Goal: Information Seeking & Learning: Learn about a topic

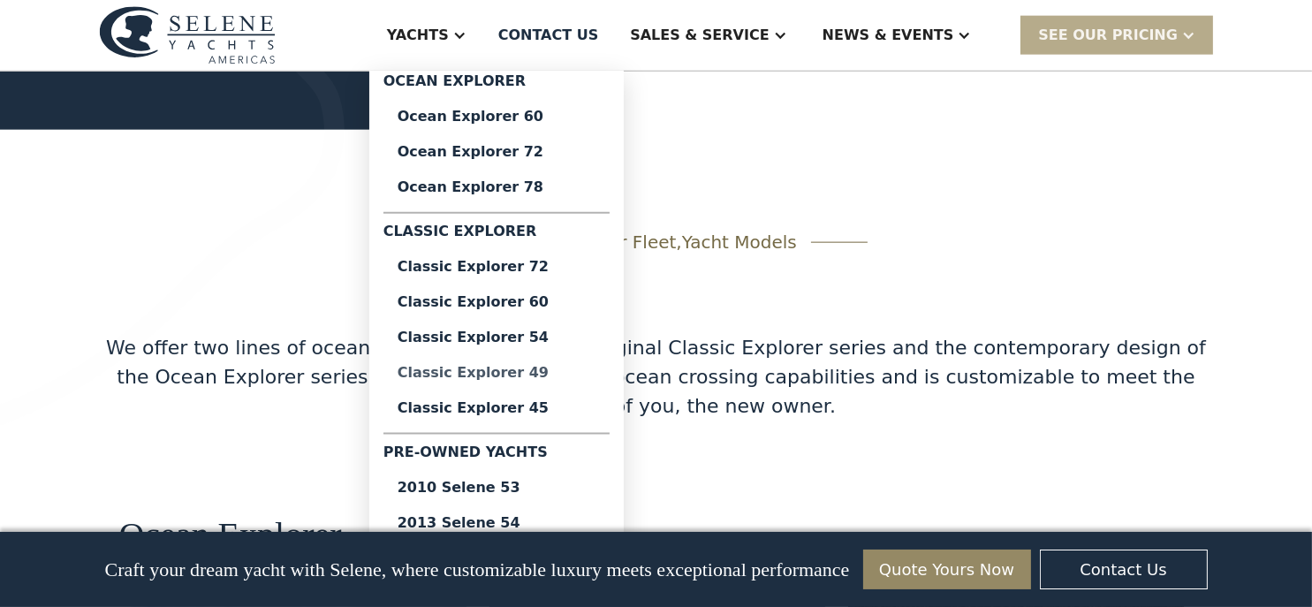
scroll to position [2915, 0]
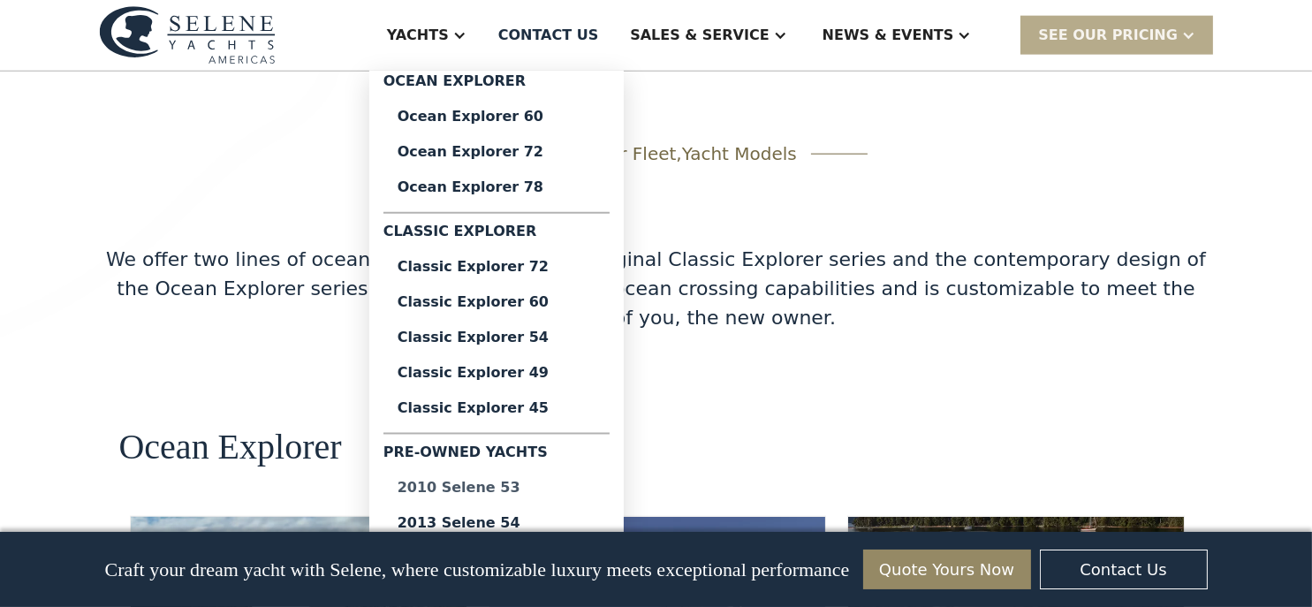
click at [529, 486] on div "2010 Selene 53" at bounding box center [496, 488] width 198 height 14
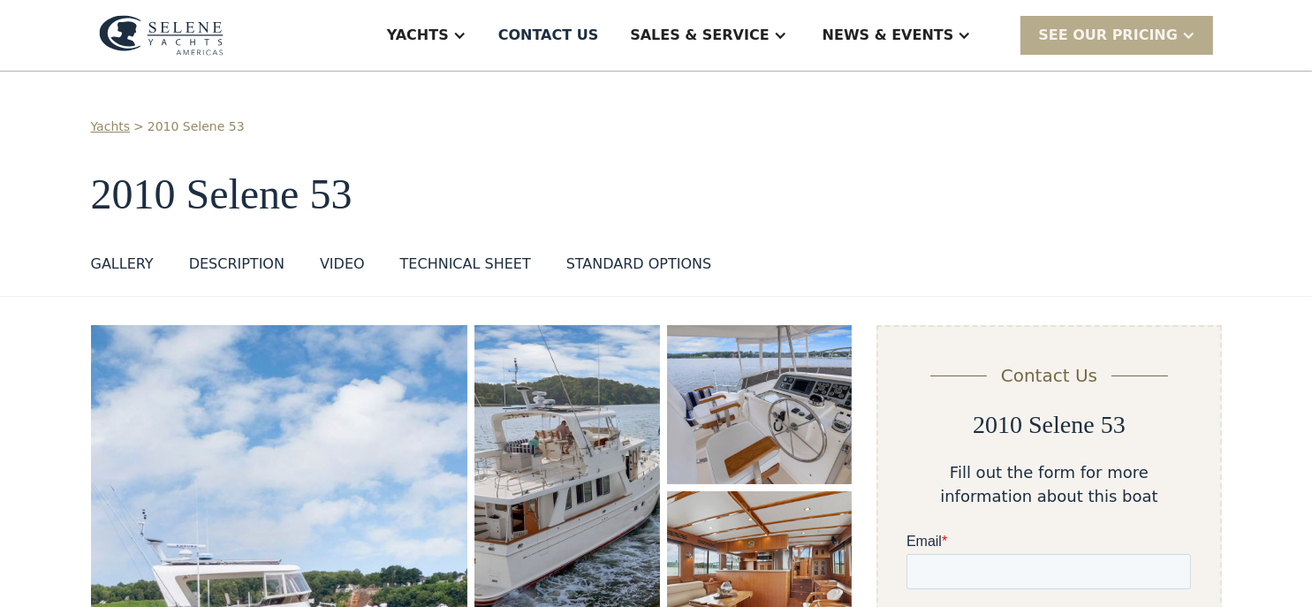
scroll to position [265, 0]
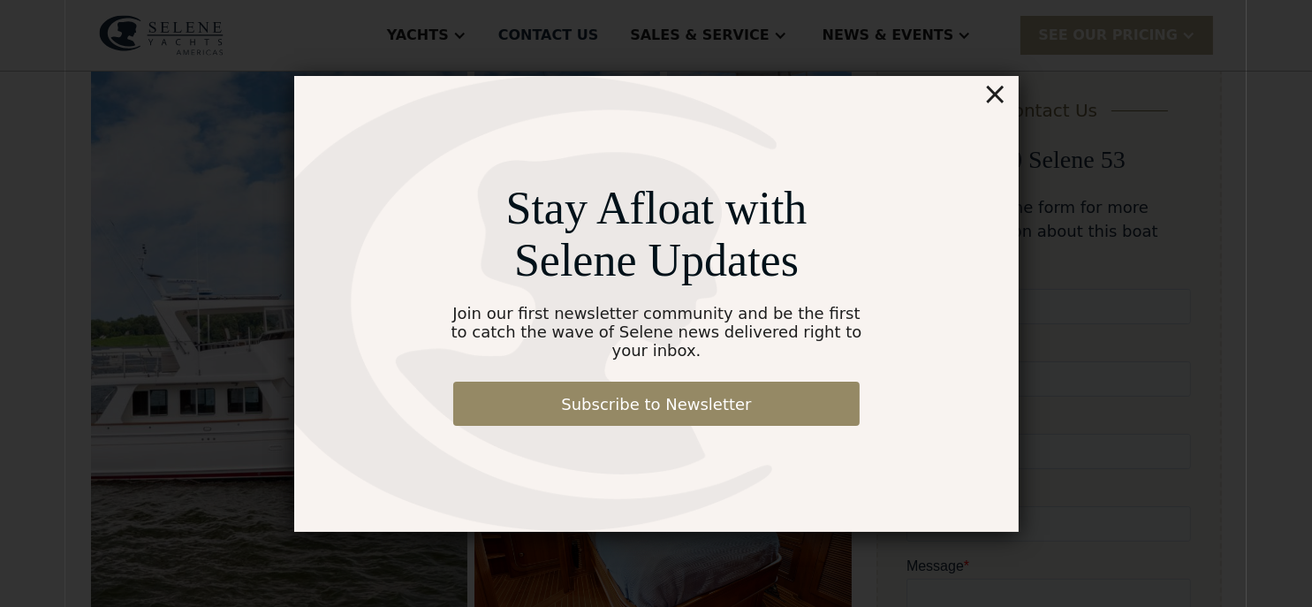
click at [1000, 98] on div "×" at bounding box center [994, 93] width 26 height 35
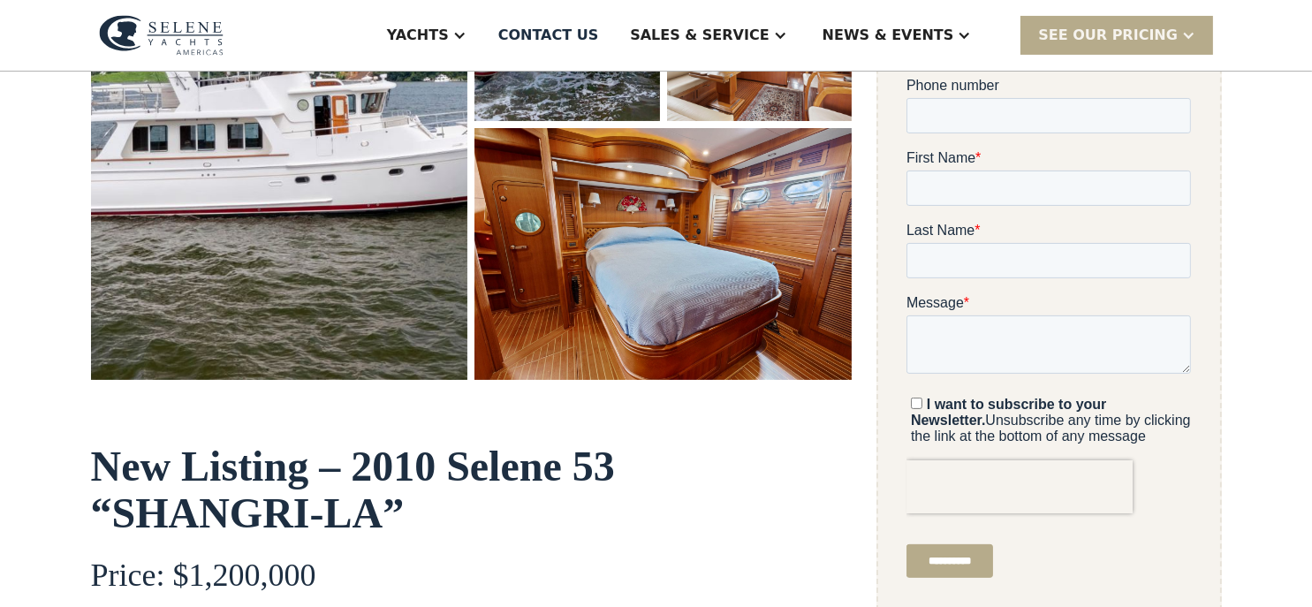
scroll to position [707, 0]
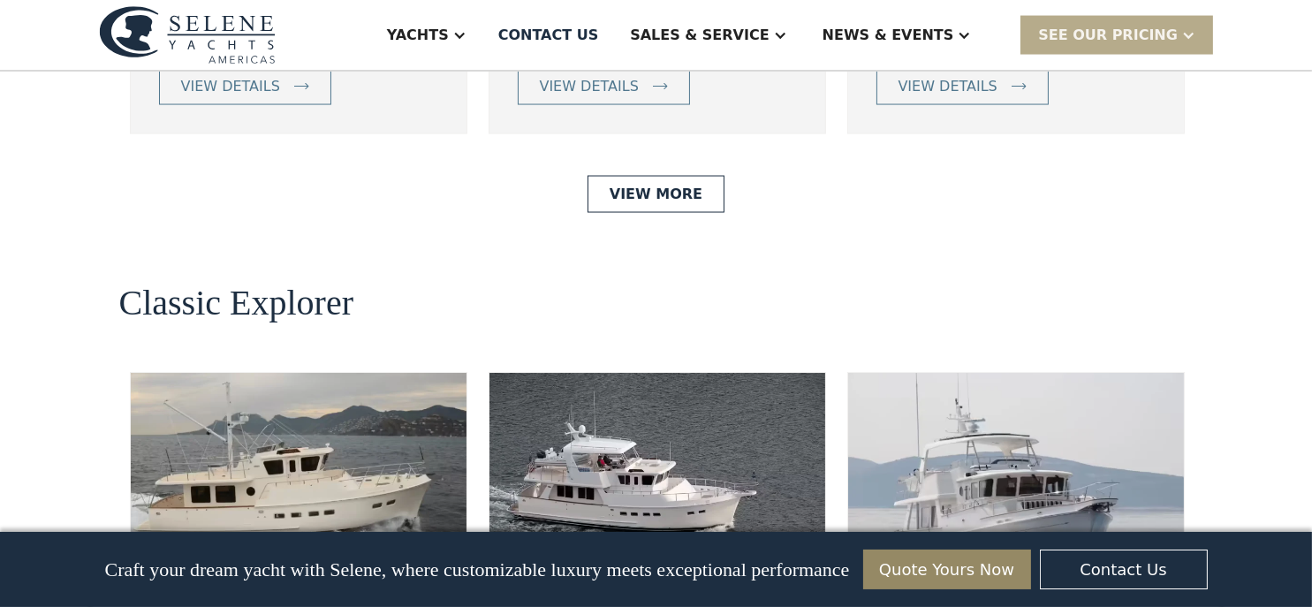
scroll to position [3092, 0]
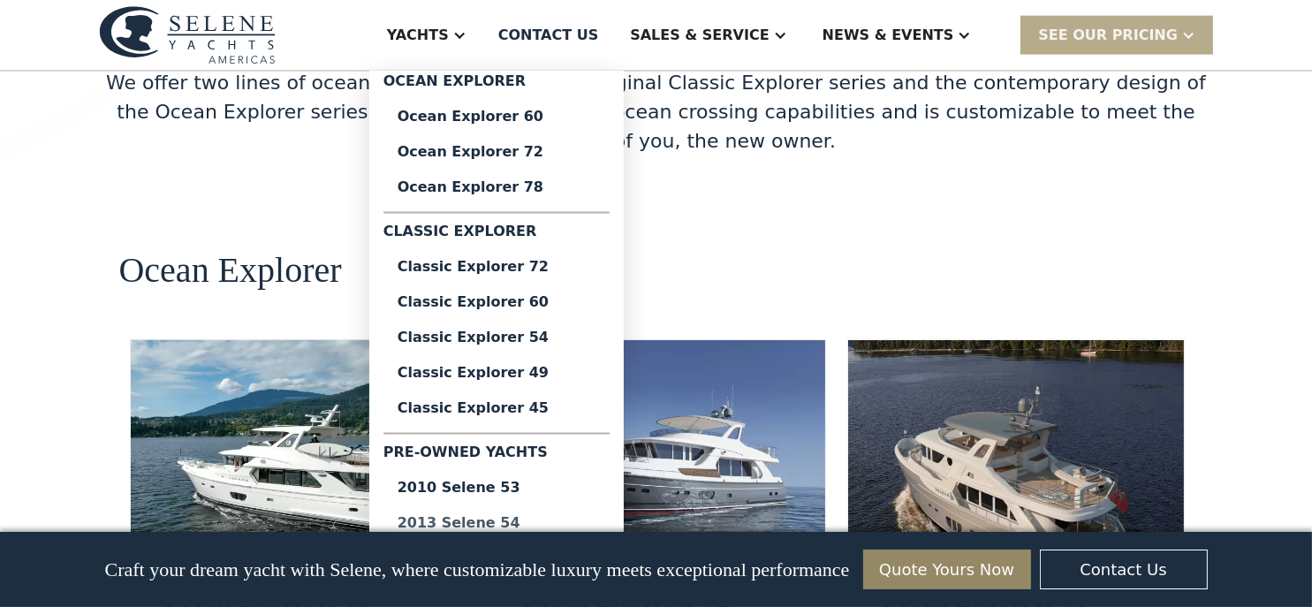
click at [523, 524] on div "2013 Selene 54" at bounding box center [496, 523] width 198 height 14
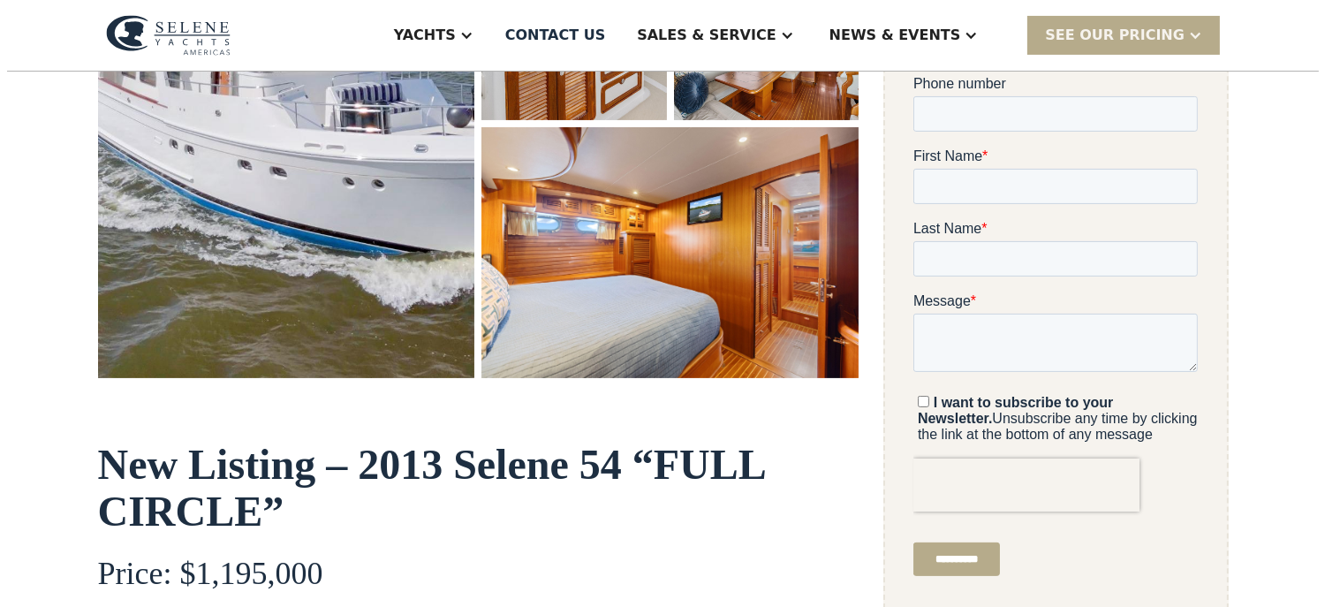
scroll to position [265, 0]
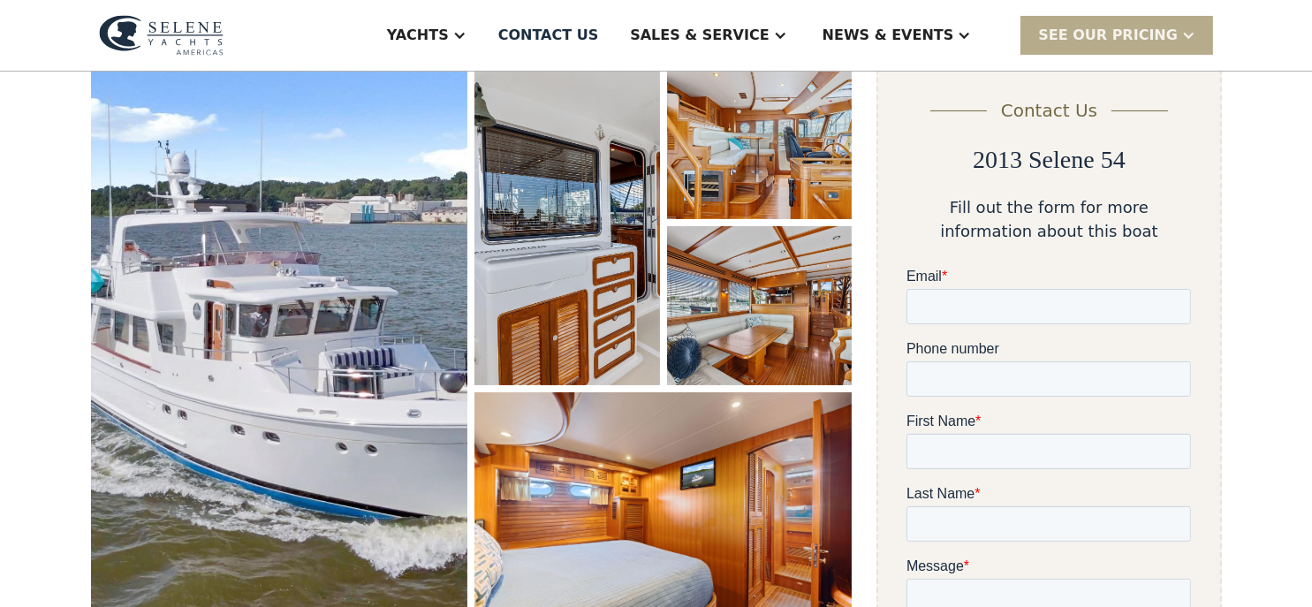
click at [287, 324] on img "open lightbox" at bounding box center [279, 352] width 377 height 584
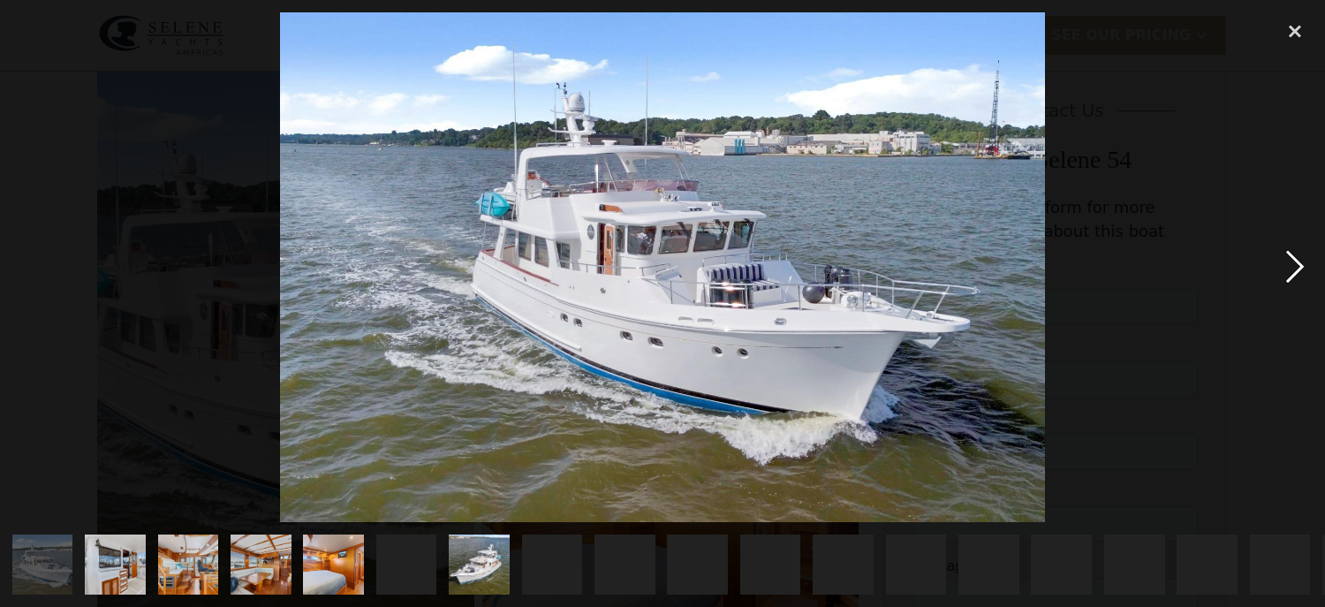
click at [1300, 261] on div "next image" at bounding box center [1295, 267] width 60 height 510
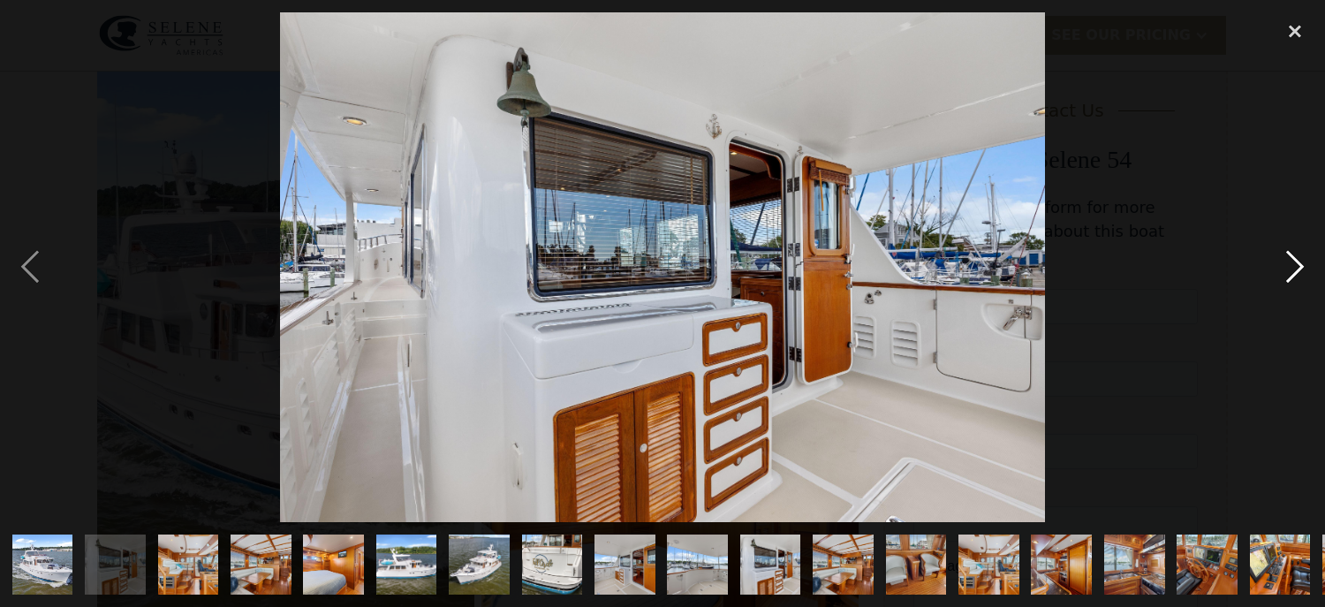
click at [1300, 261] on div "next image" at bounding box center [1295, 267] width 60 height 510
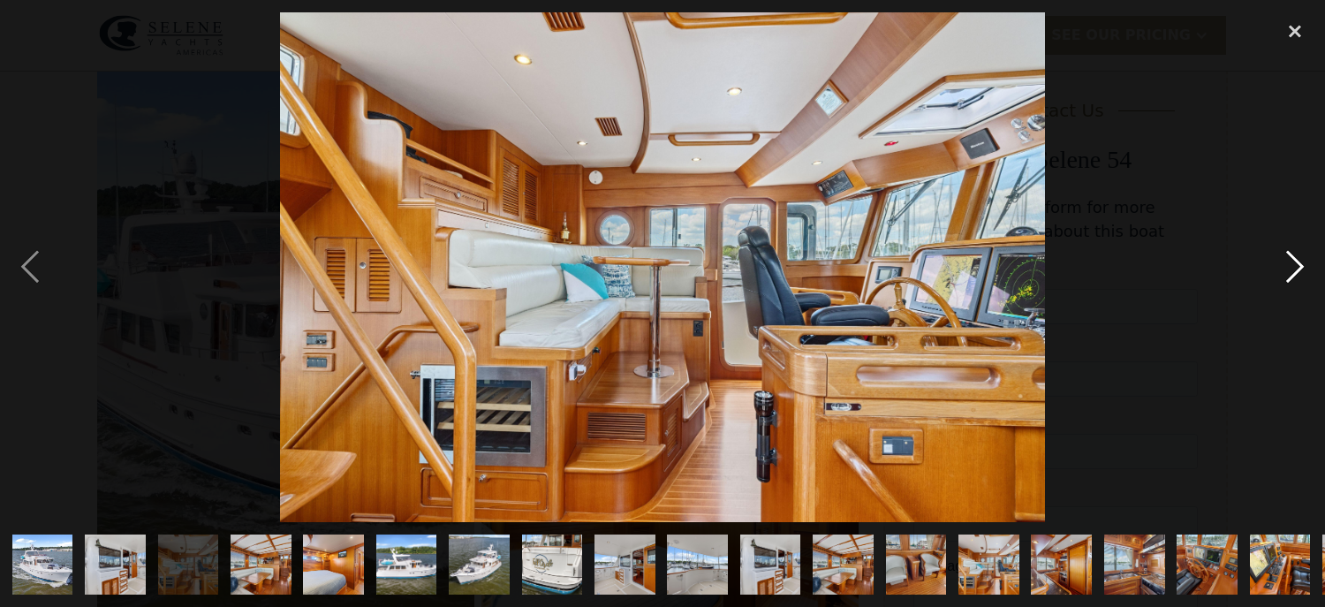
click at [1300, 261] on div "next image" at bounding box center [1295, 267] width 60 height 510
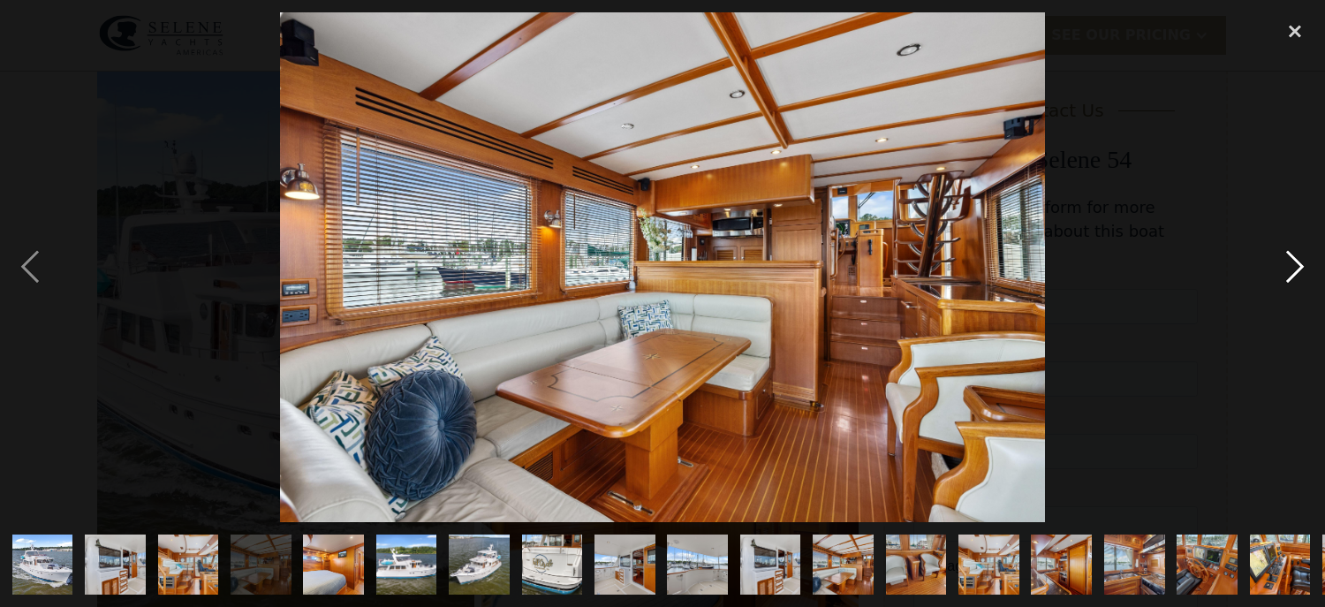
click at [1300, 261] on div "next image" at bounding box center [1295, 267] width 60 height 510
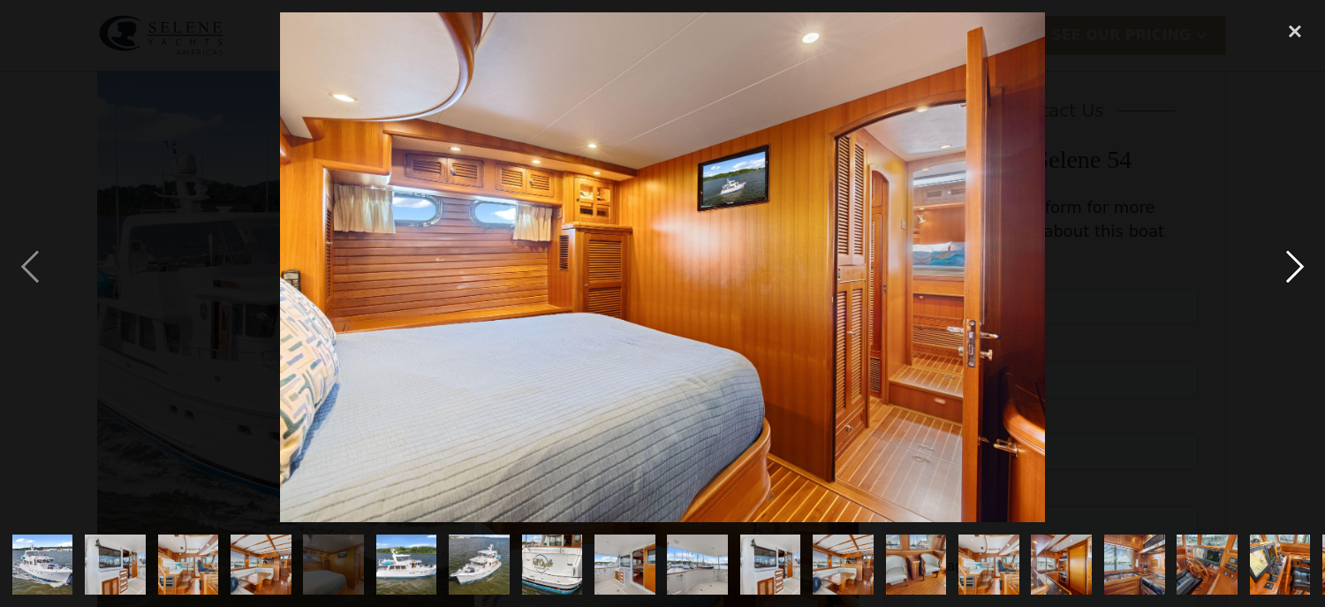
click at [1300, 261] on div "next image" at bounding box center [1295, 267] width 60 height 510
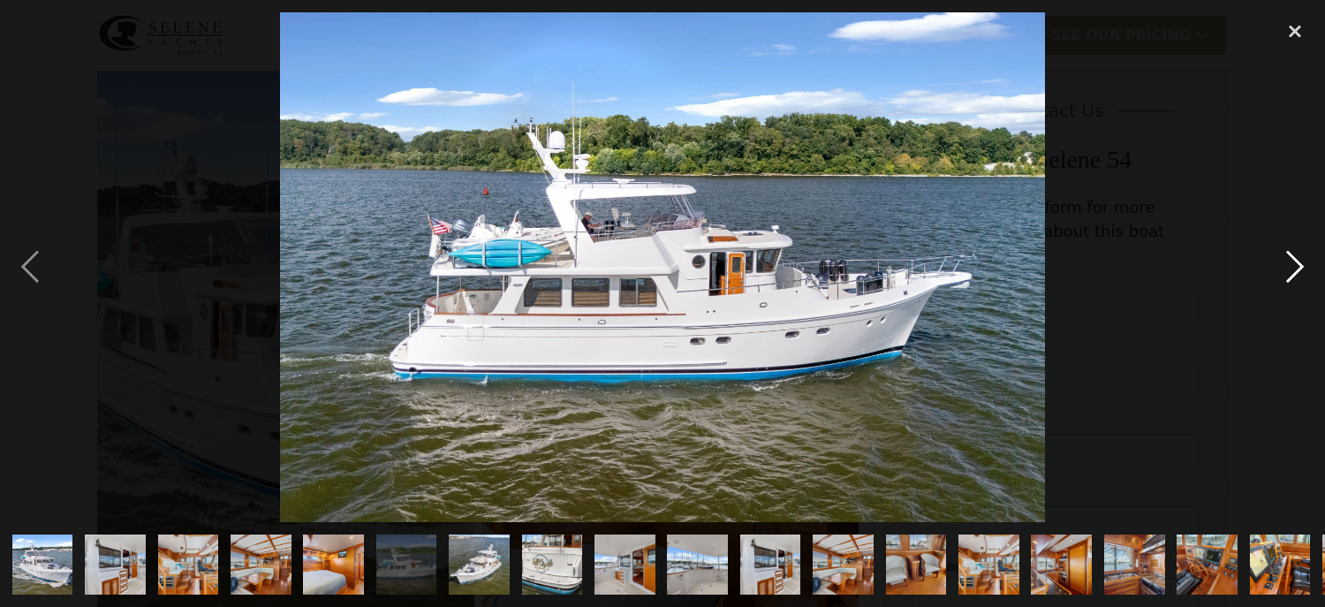
click at [1300, 261] on div "next image" at bounding box center [1295, 267] width 60 height 510
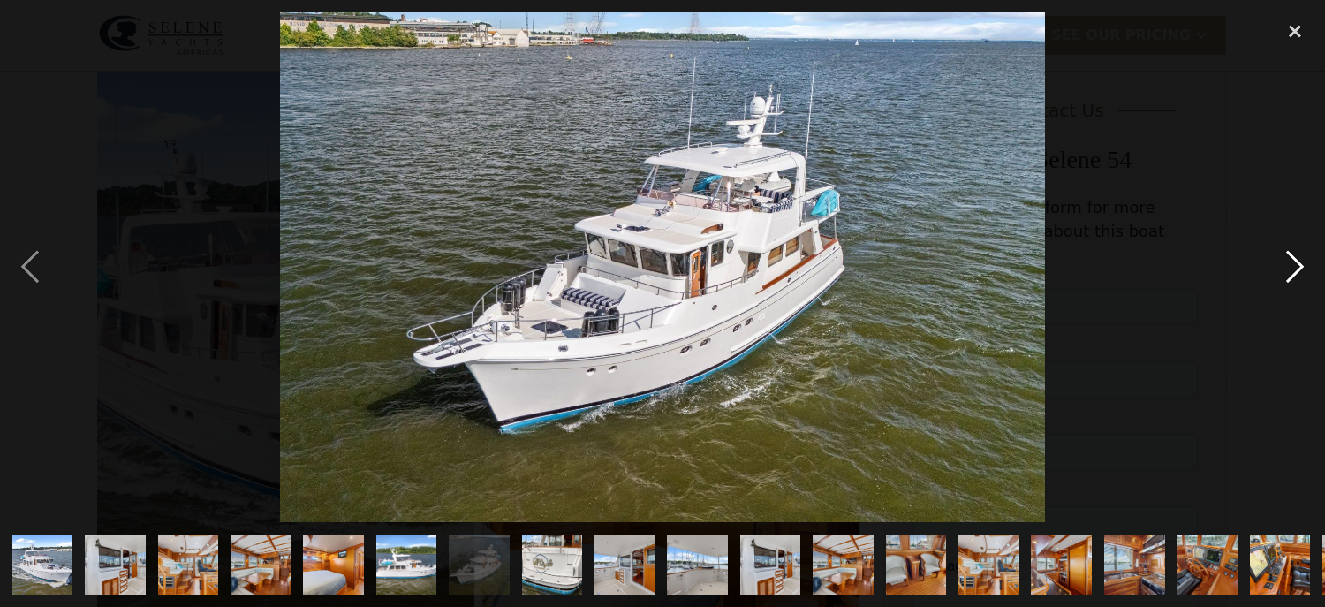
click at [1300, 261] on div "next image" at bounding box center [1295, 267] width 60 height 510
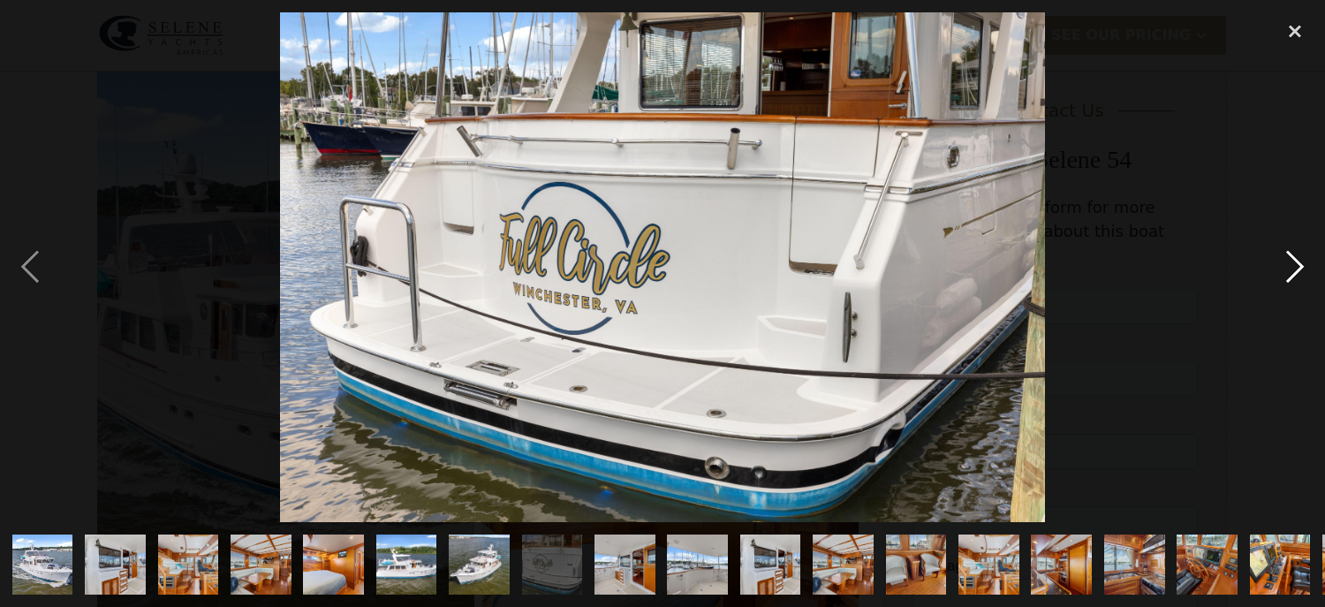
click at [1300, 259] on div "next image" at bounding box center [1295, 267] width 60 height 510
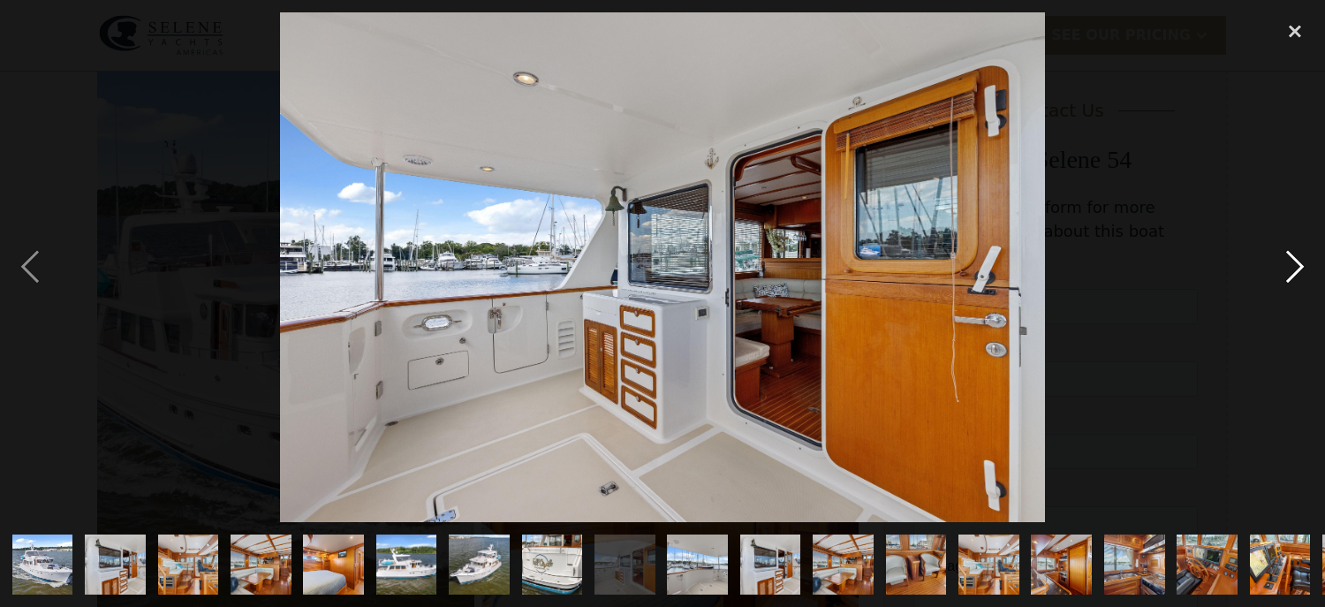
click at [1300, 259] on div "next image" at bounding box center [1295, 267] width 60 height 510
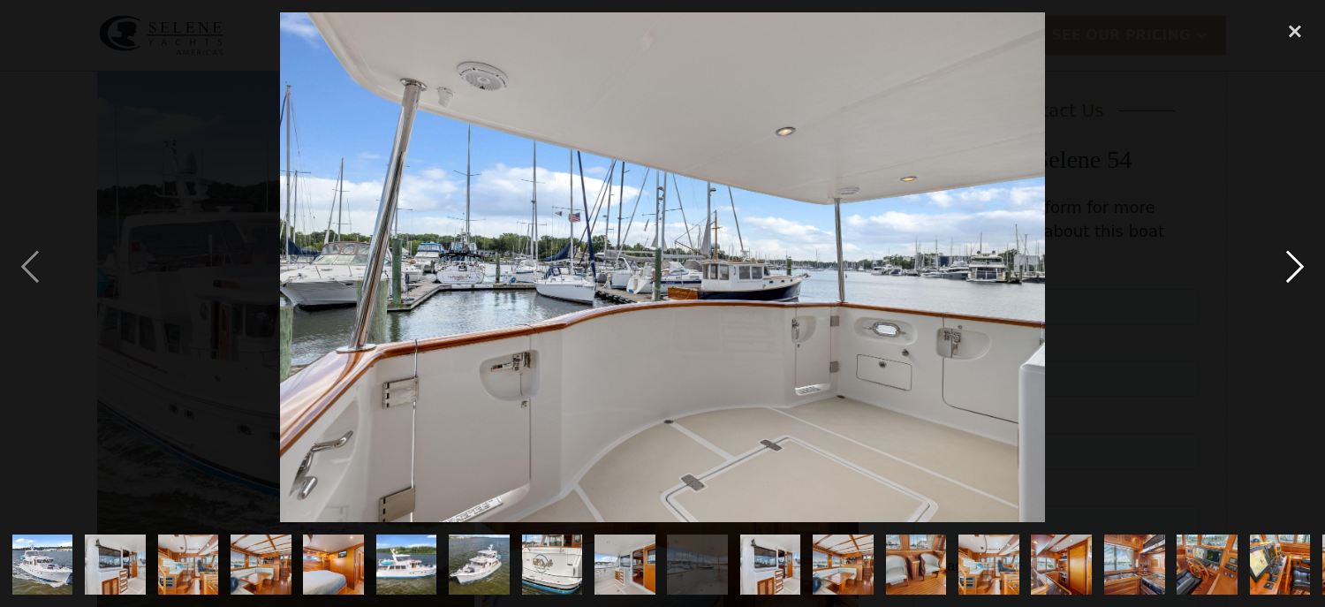
click at [1300, 259] on div "next image" at bounding box center [1295, 267] width 60 height 510
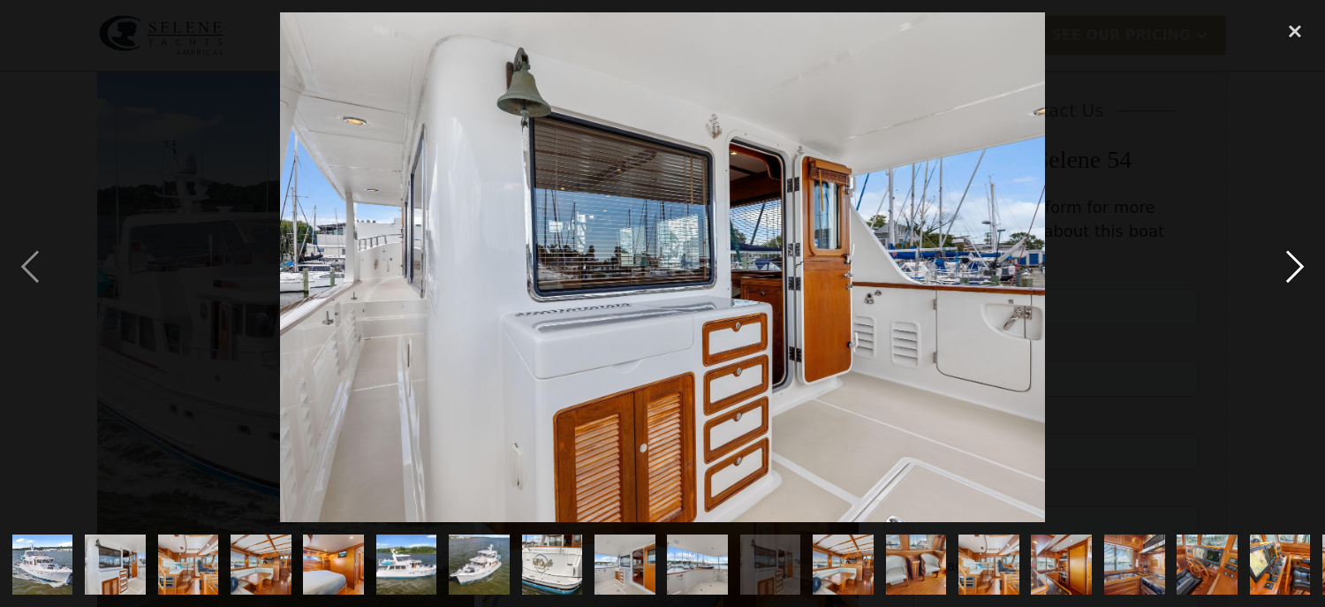
click at [1300, 259] on div "next image" at bounding box center [1295, 267] width 60 height 510
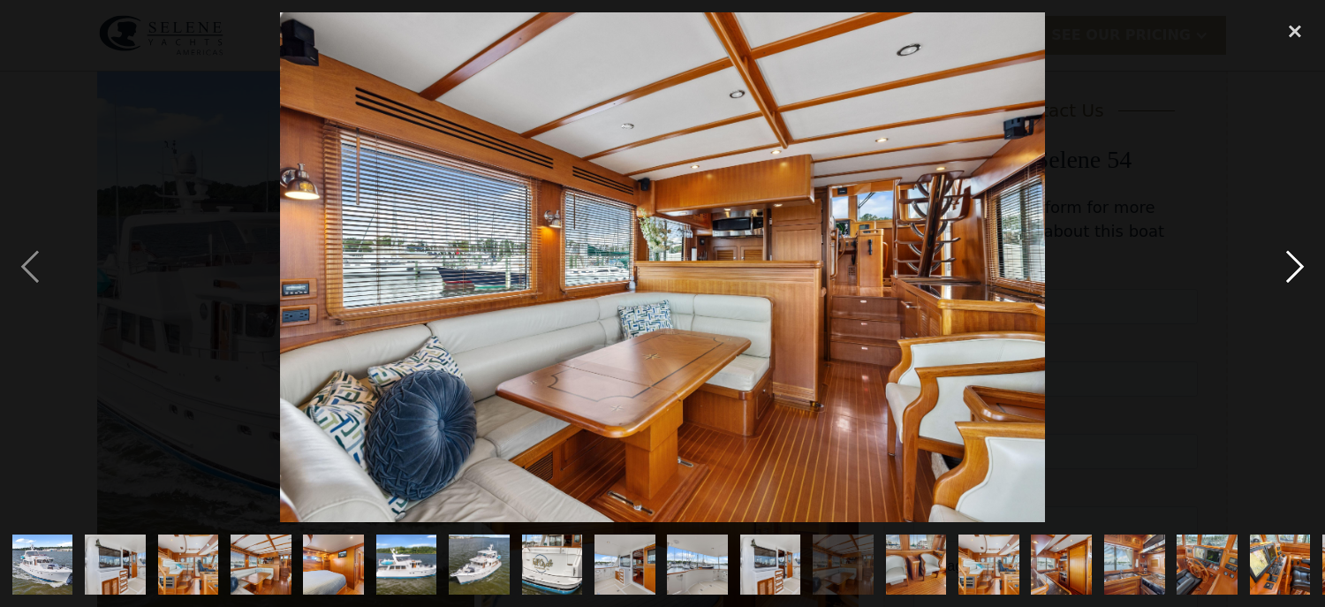
click at [1300, 259] on div "next image" at bounding box center [1295, 267] width 60 height 510
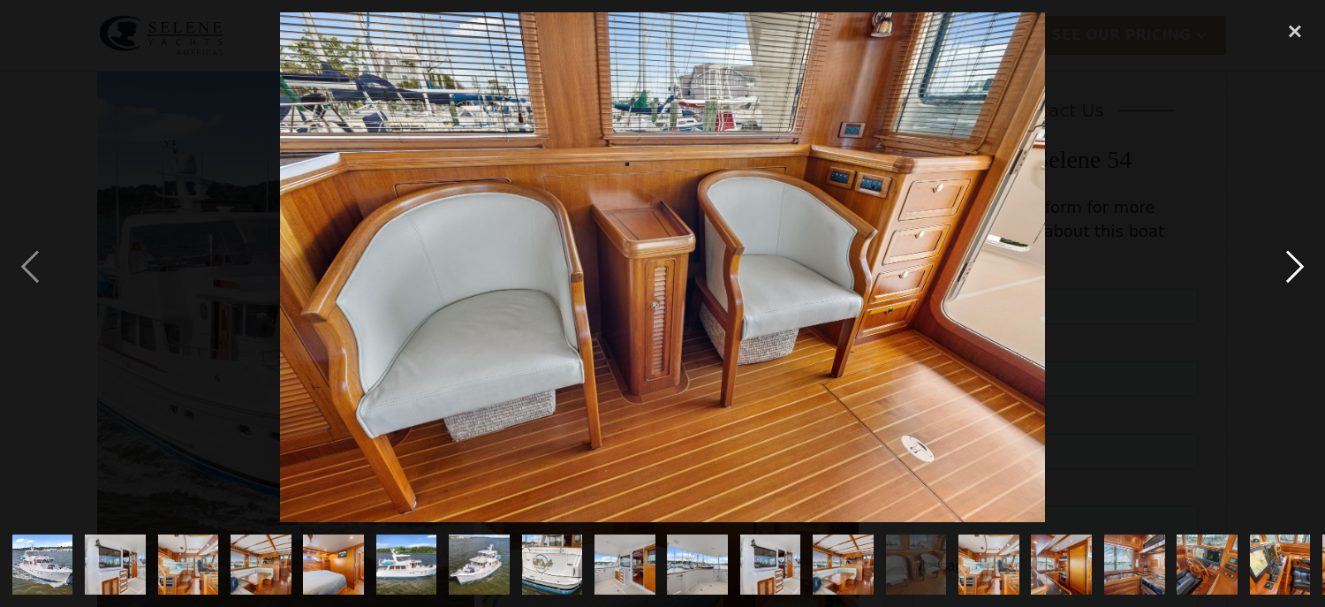
click at [1300, 259] on div "next image" at bounding box center [1295, 267] width 60 height 510
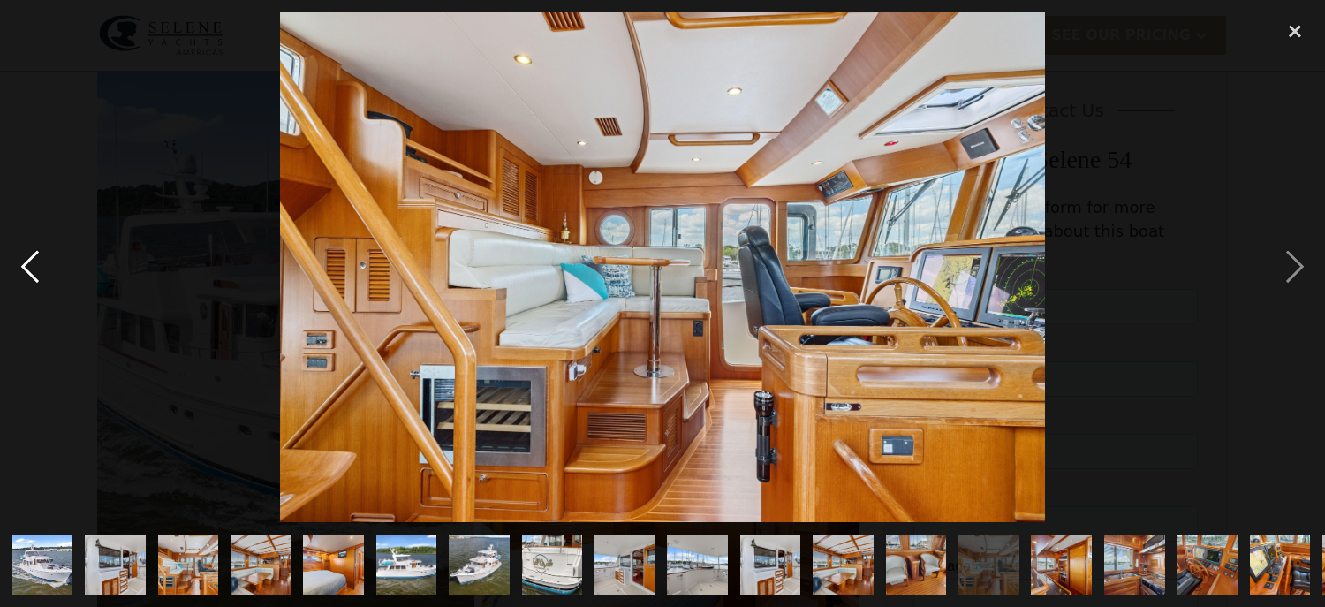
click at [37, 267] on div "previous image" at bounding box center [30, 267] width 60 height 510
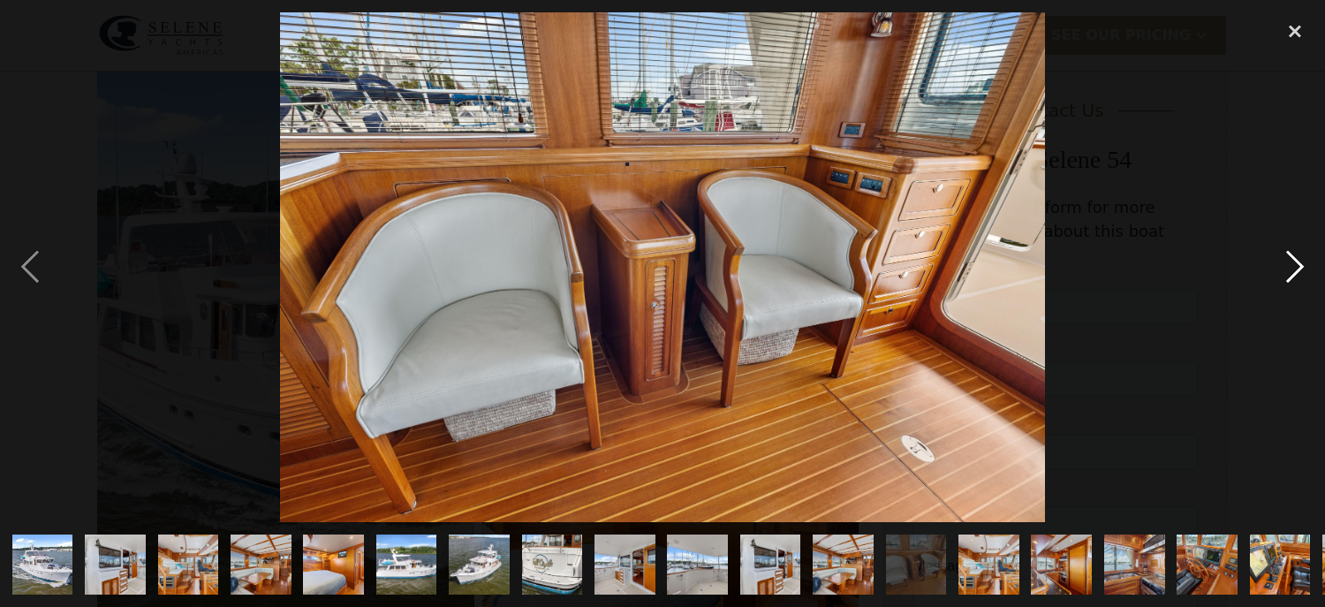
click at [1308, 255] on div "next image" at bounding box center [1295, 267] width 60 height 510
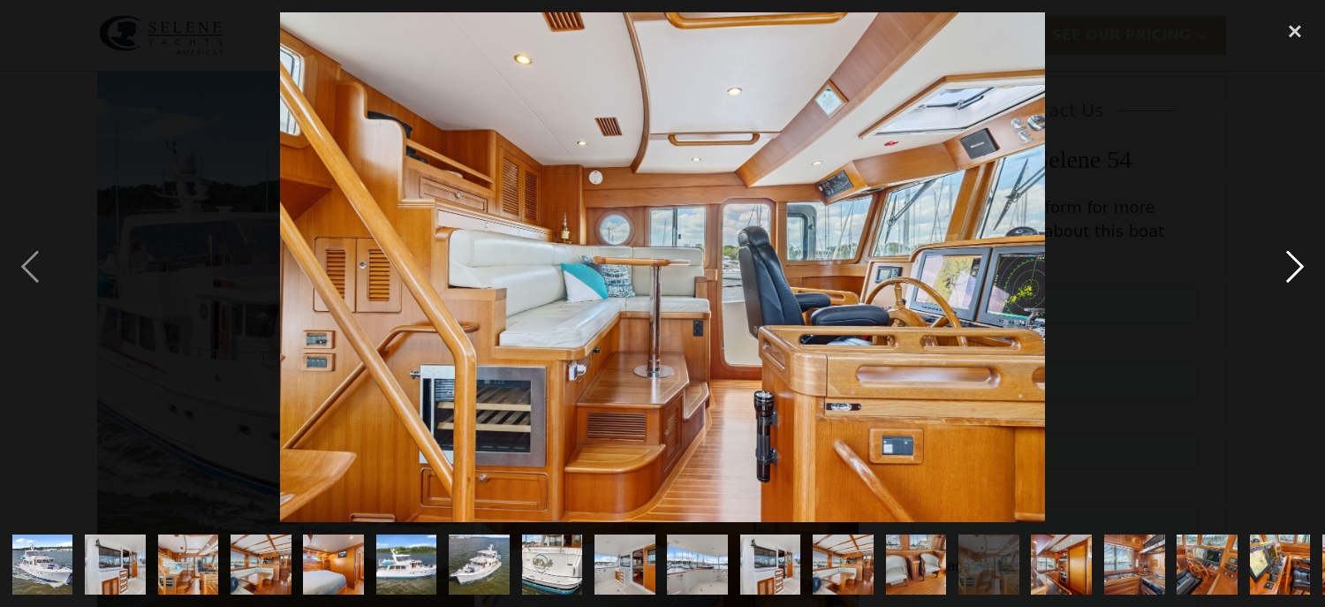
click at [1308, 255] on div "next image" at bounding box center [1295, 267] width 60 height 510
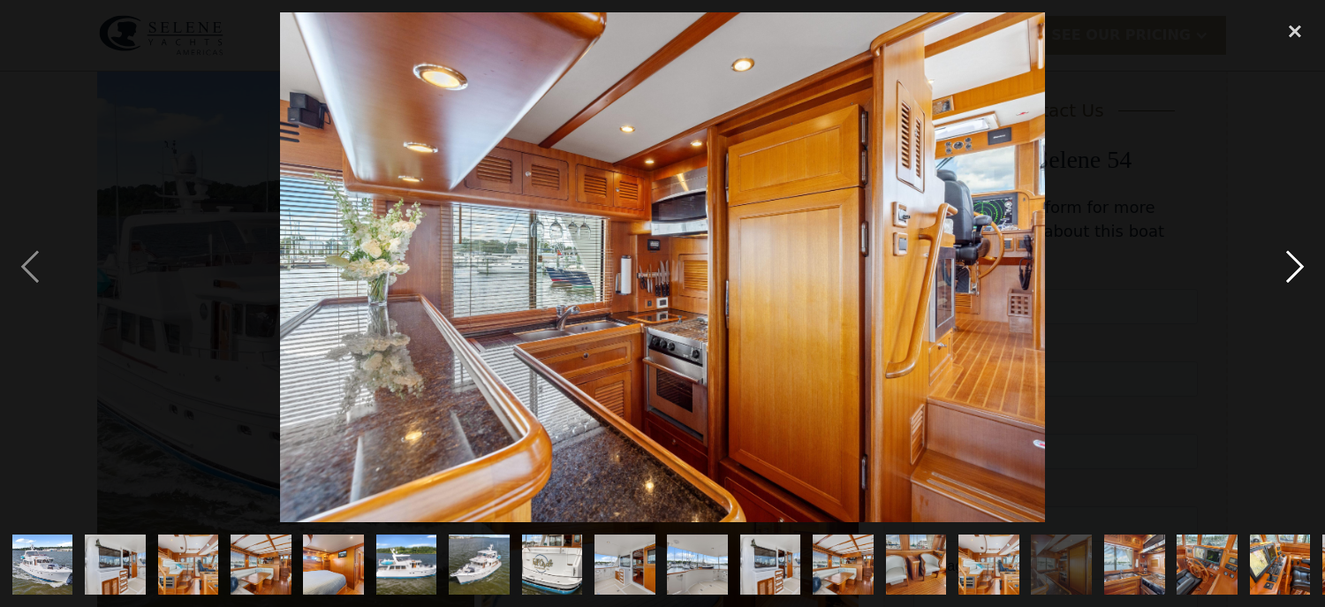
click at [1308, 255] on div "next image" at bounding box center [1295, 267] width 60 height 510
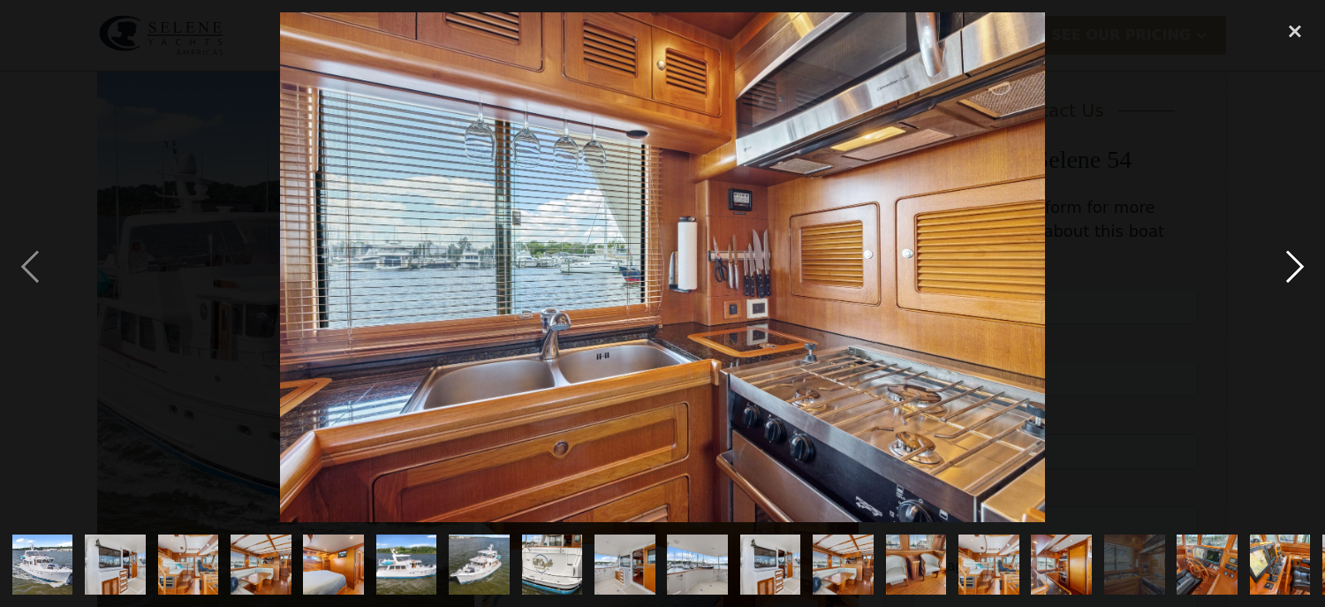
click at [1308, 255] on div "next image" at bounding box center [1295, 267] width 60 height 510
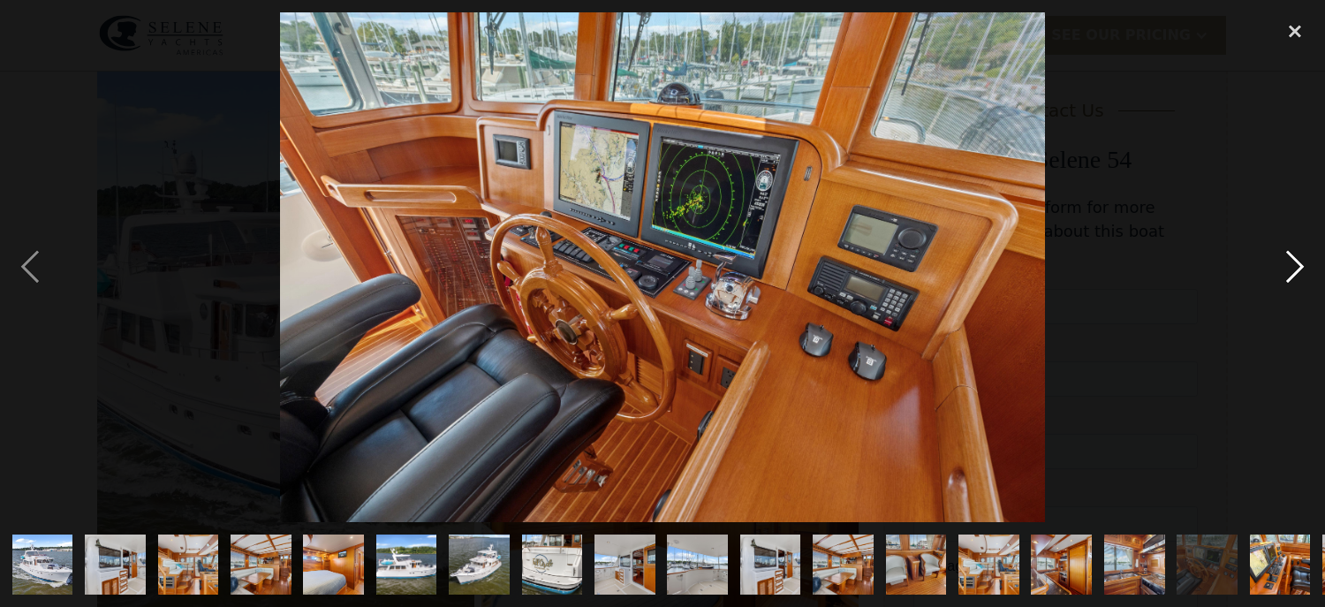
click at [1308, 255] on div "next image" at bounding box center [1295, 267] width 60 height 510
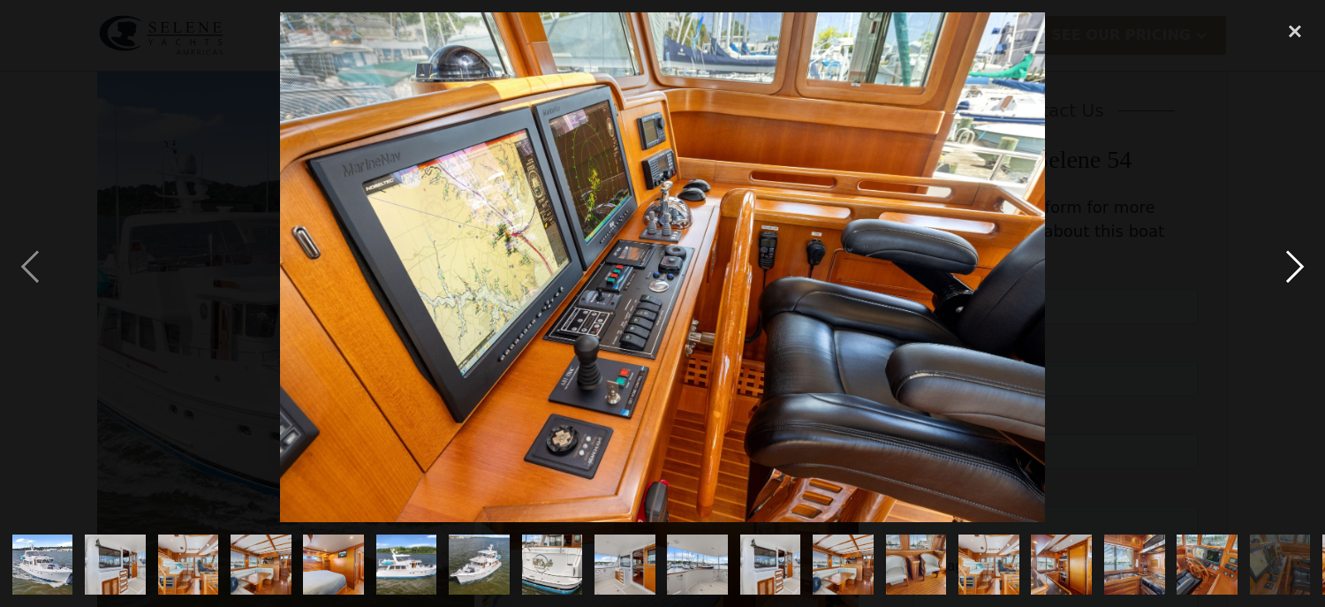
click at [1308, 255] on div "next image" at bounding box center [1295, 267] width 60 height 510
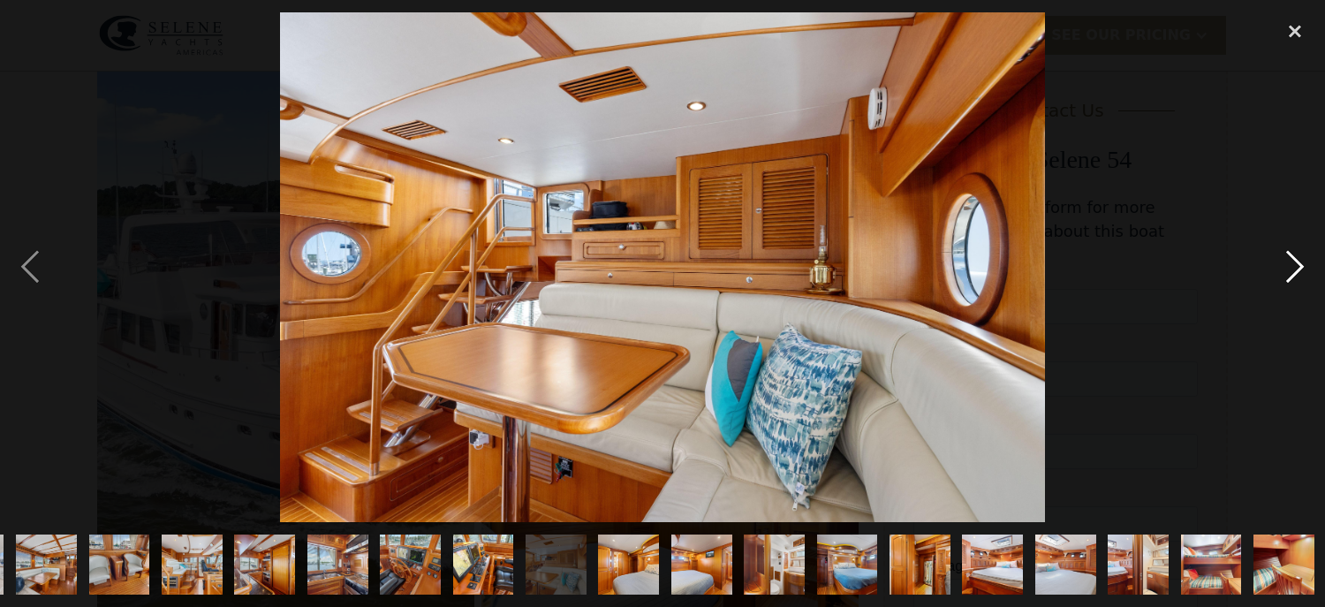
scroll to position [0, 798]
click at [1308, 255] on div "next image" at bounding box center [1295, 267] width 60 height 510
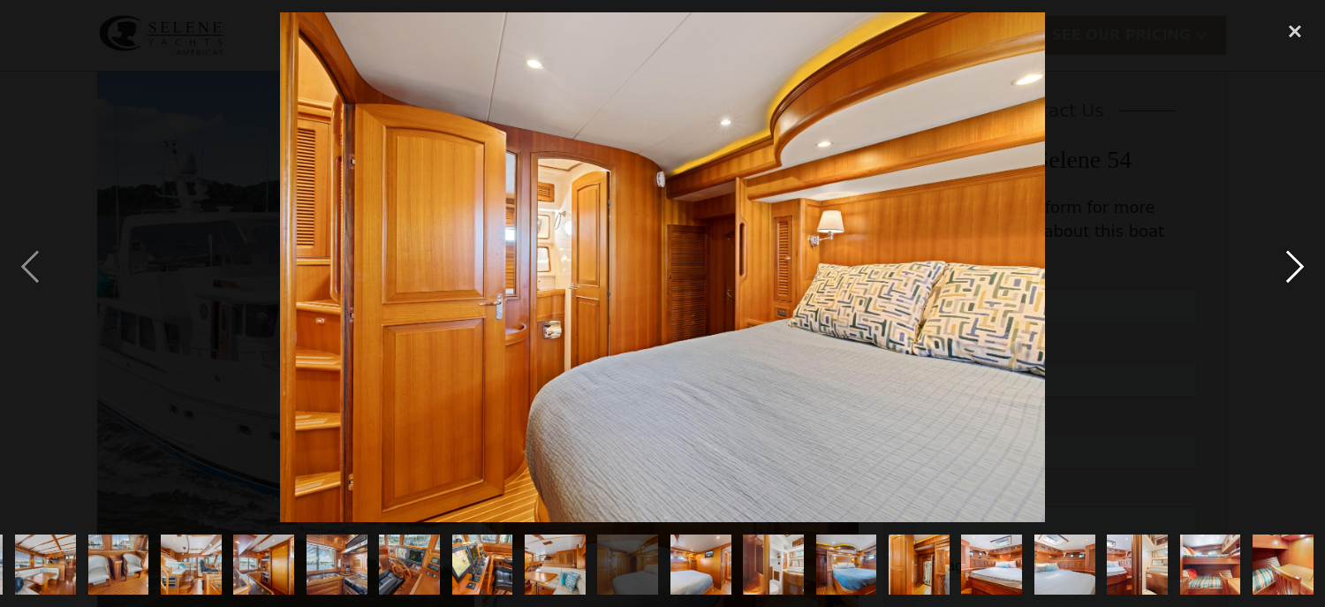
click at [1308, 255] on div "next image" at bounding box center [1295, 267] width 60 height 510
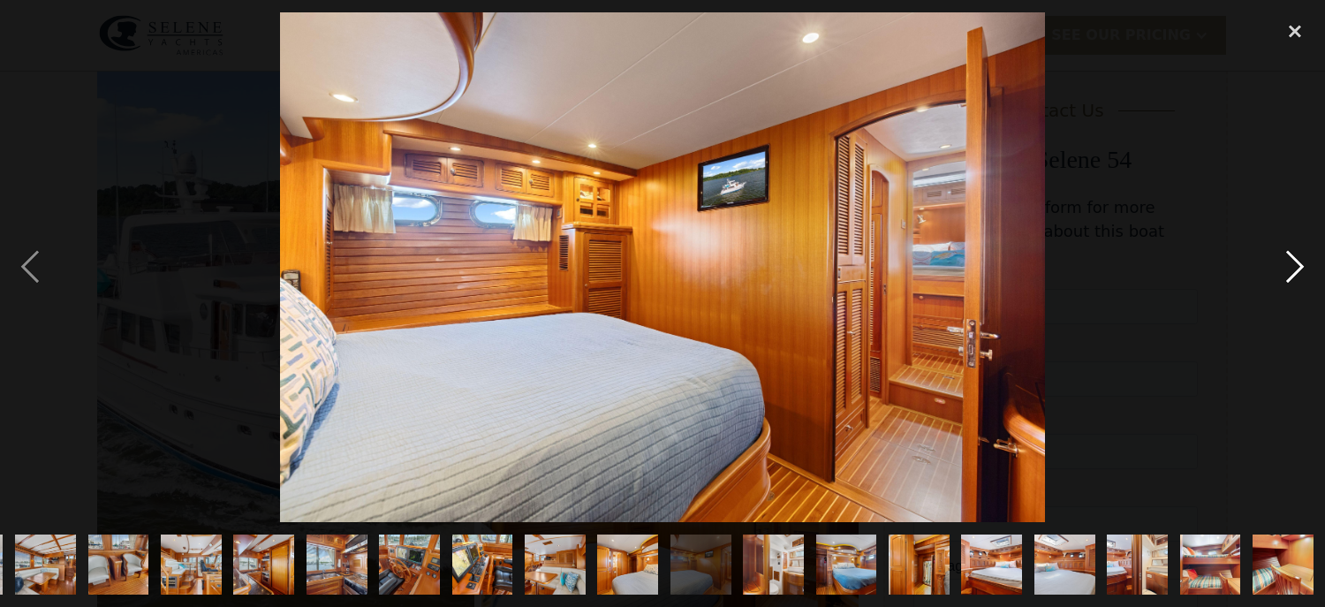
click at [1308, 255] on div "next image" at bounding box center [1295, 267] width 60 height 510
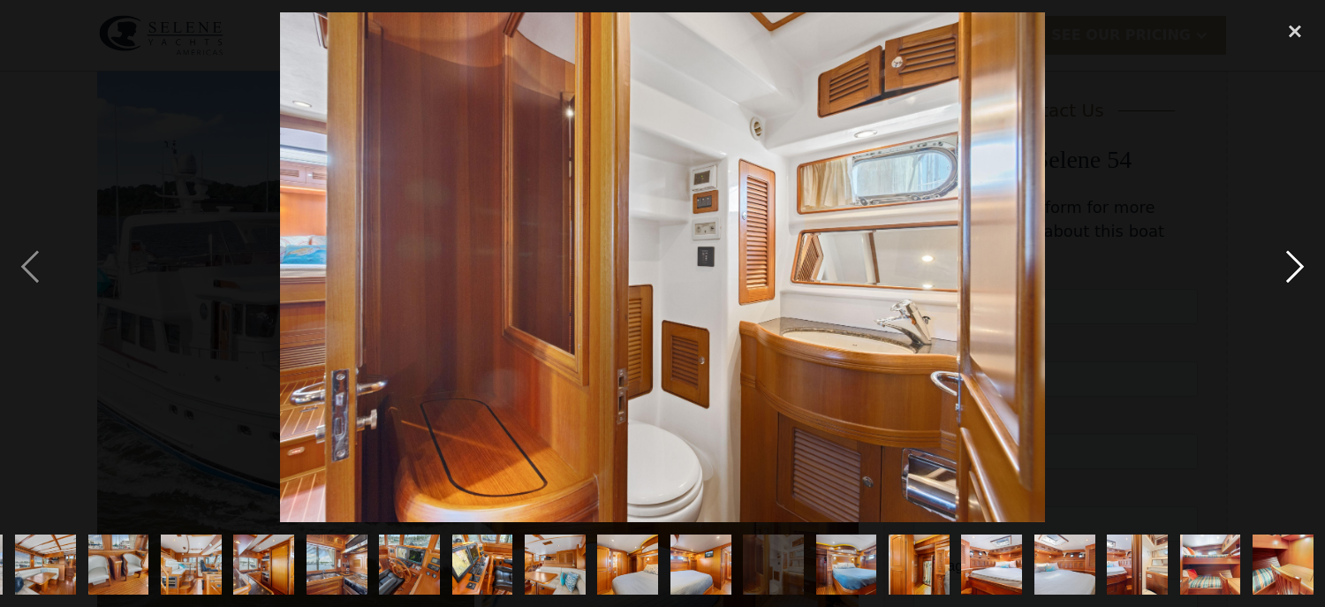
click at [1308, 254] on div "next image" at bounding box center [1295, 267] width 60 height 510
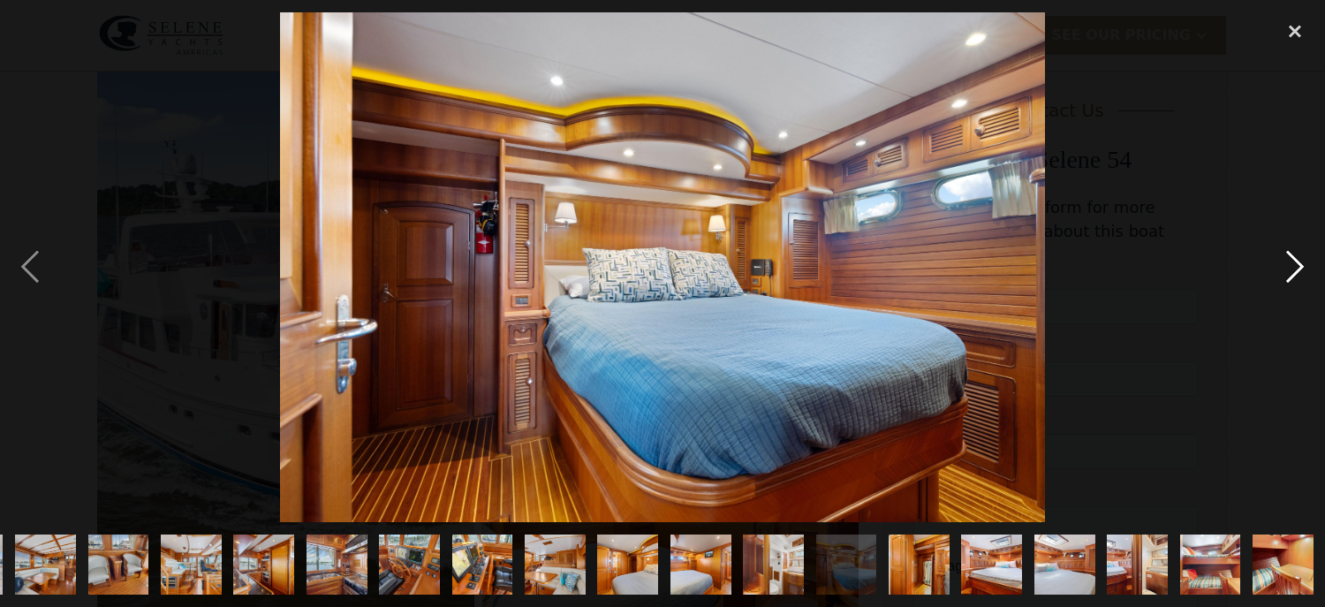
click at [1275, 255] on div "next image" at bounding box center [1295, 267] width 60 height 510
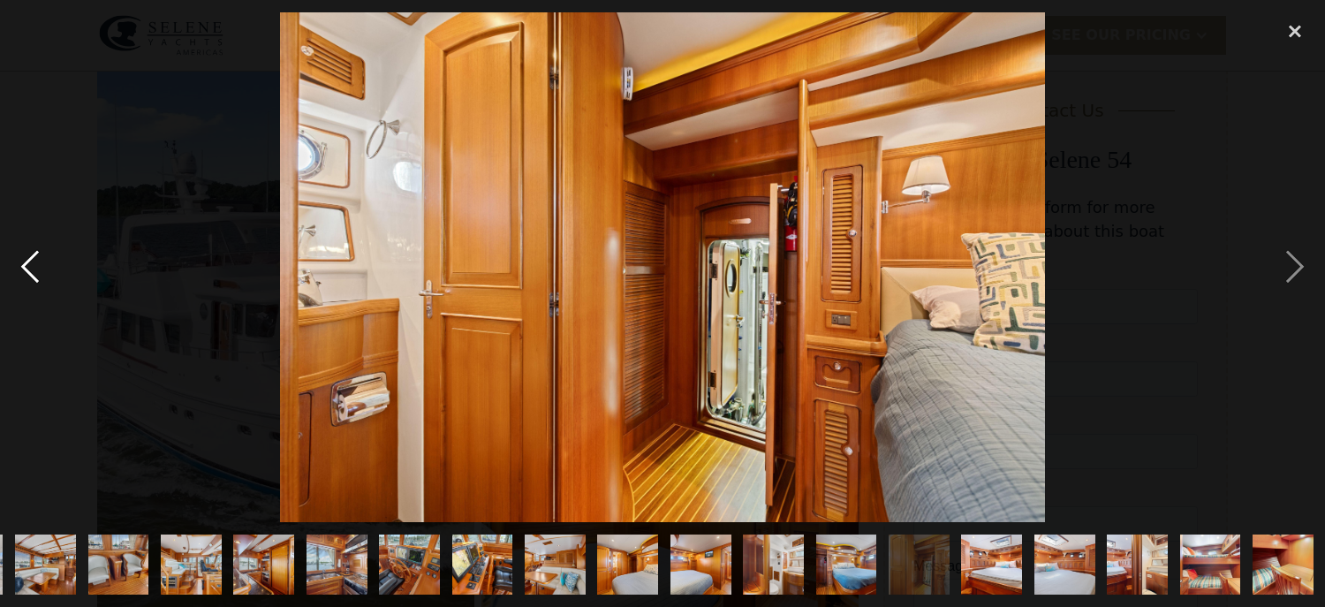
click at [27, 258] on div "previous image" at bounding box center [30, 267] width 60 height 510
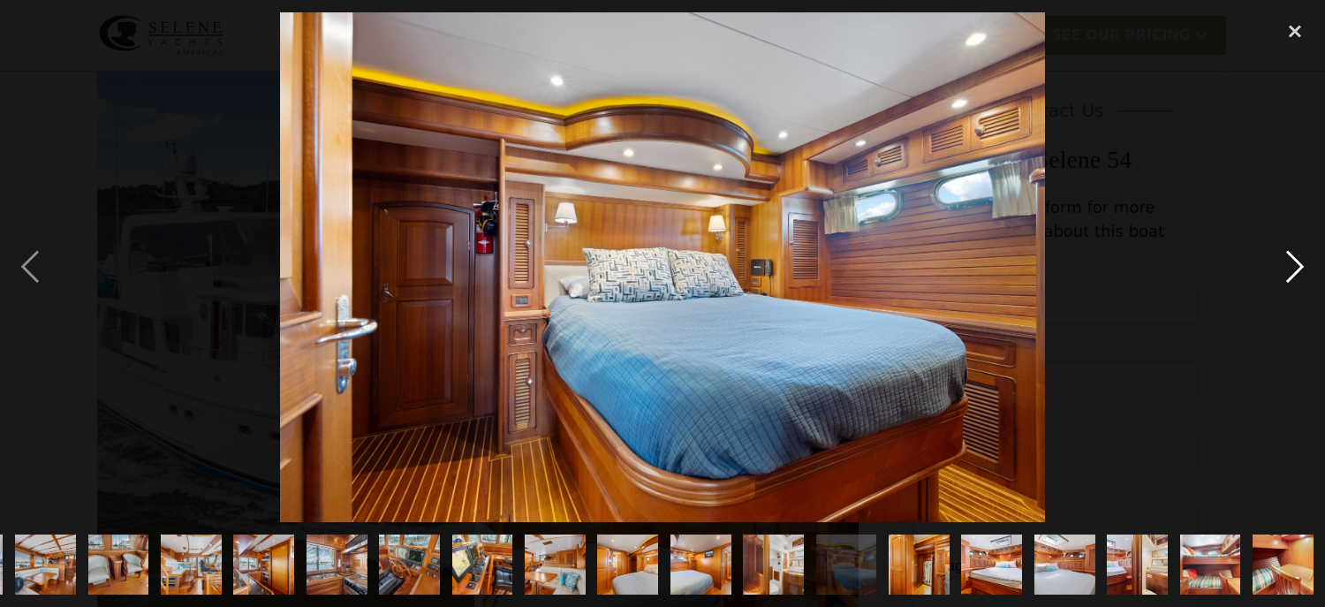
click at [1290, 257] on div "next image" at bounding box center [1295, 267] width 60 height 510
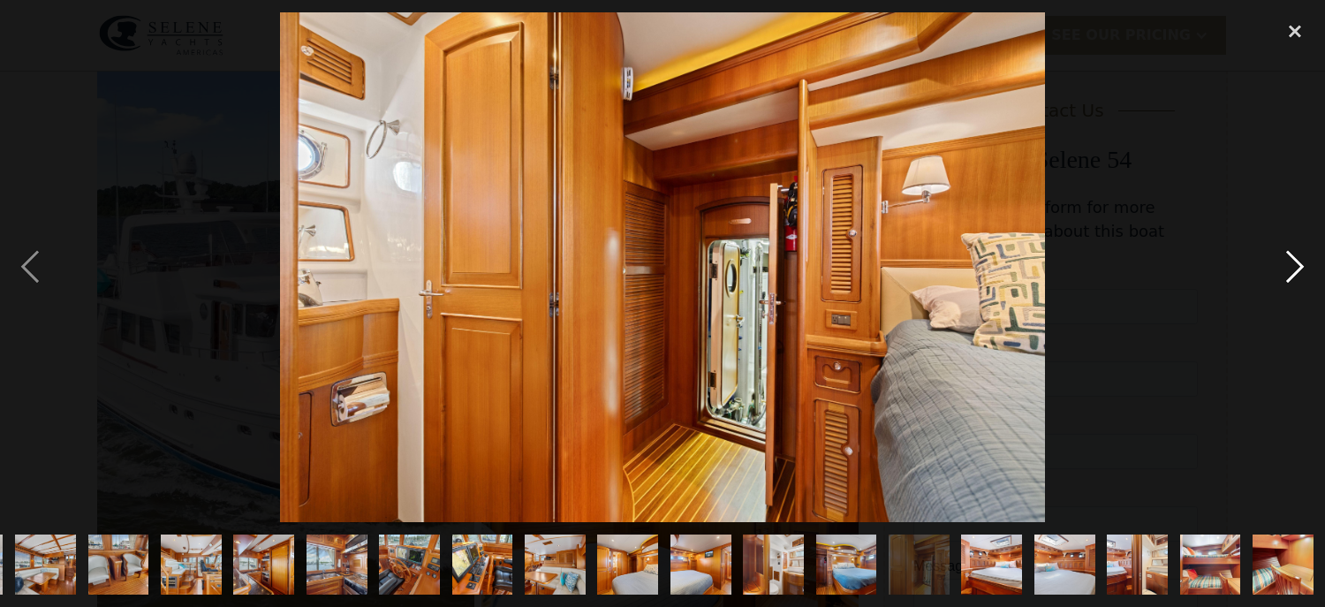
click at [1290, 257] on div "next image" at bounding box center [1295, 267] width 60 height 510
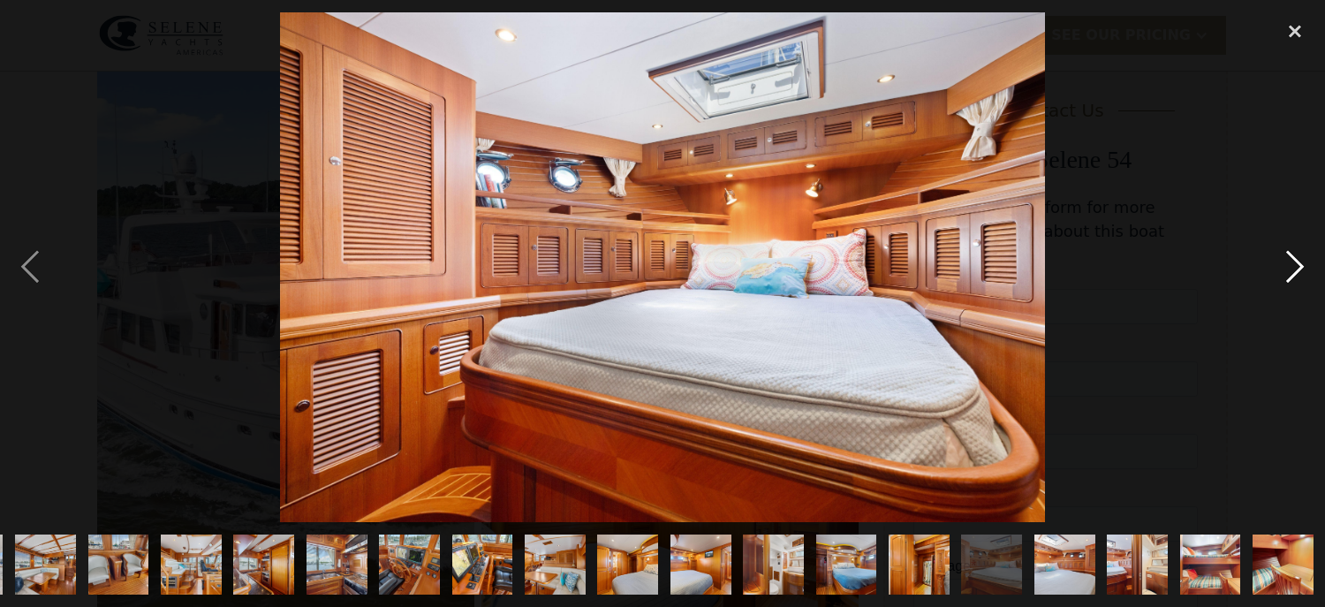
click at [1290, 257] on div "next image" at bounding box center [1295, 267] width 60 height 510
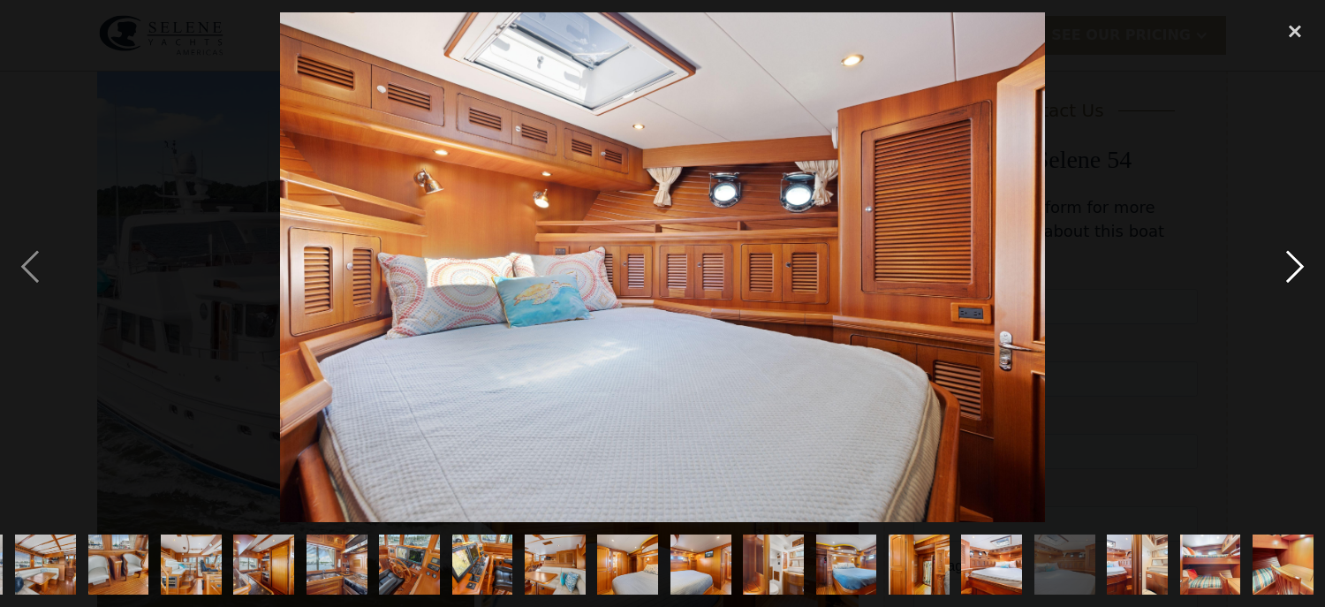
click at [1290, 256] on div "next image" at bounding box center [1295, 267] width 60 height 510
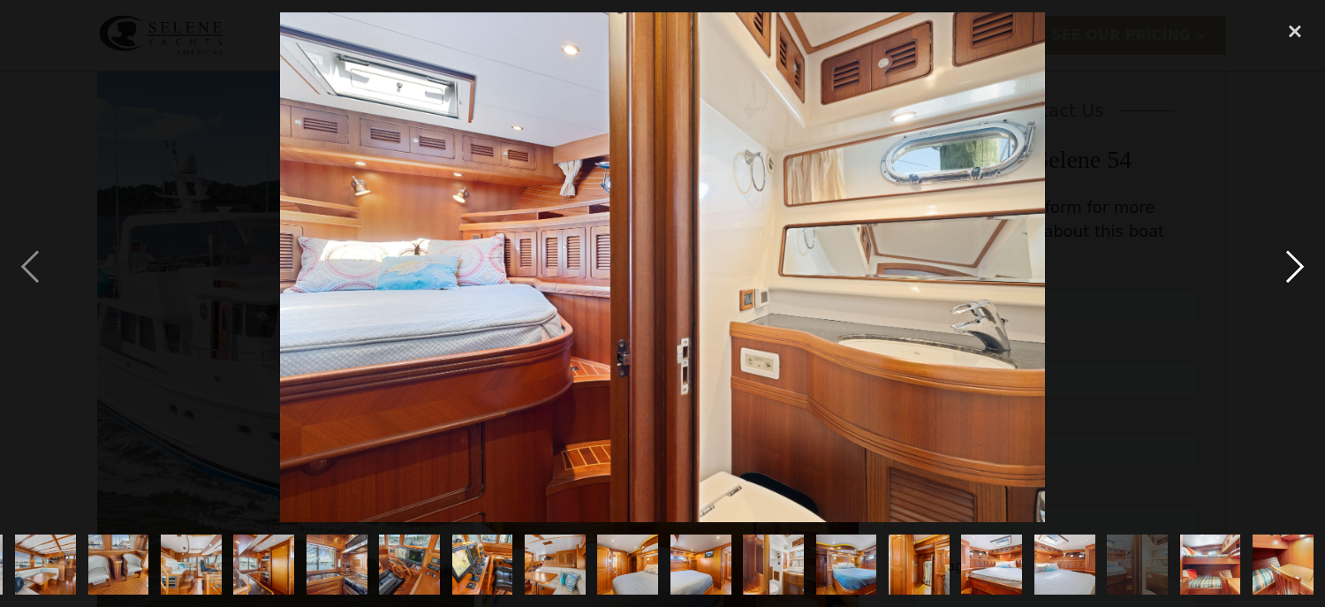
click at [1290, 256] on div "next image" at bounding box center [1295, 267] width 60 height 510
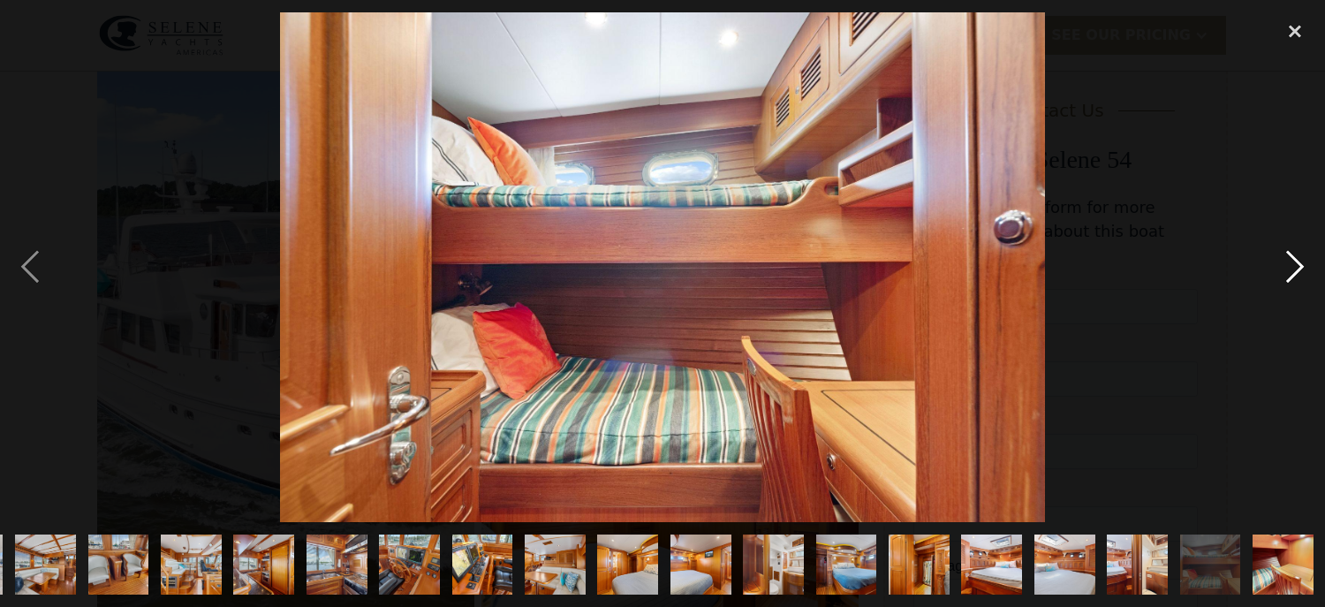
click at [1290, 256] on div "next image" at bounding box center [1295, 267] width 60 height 510
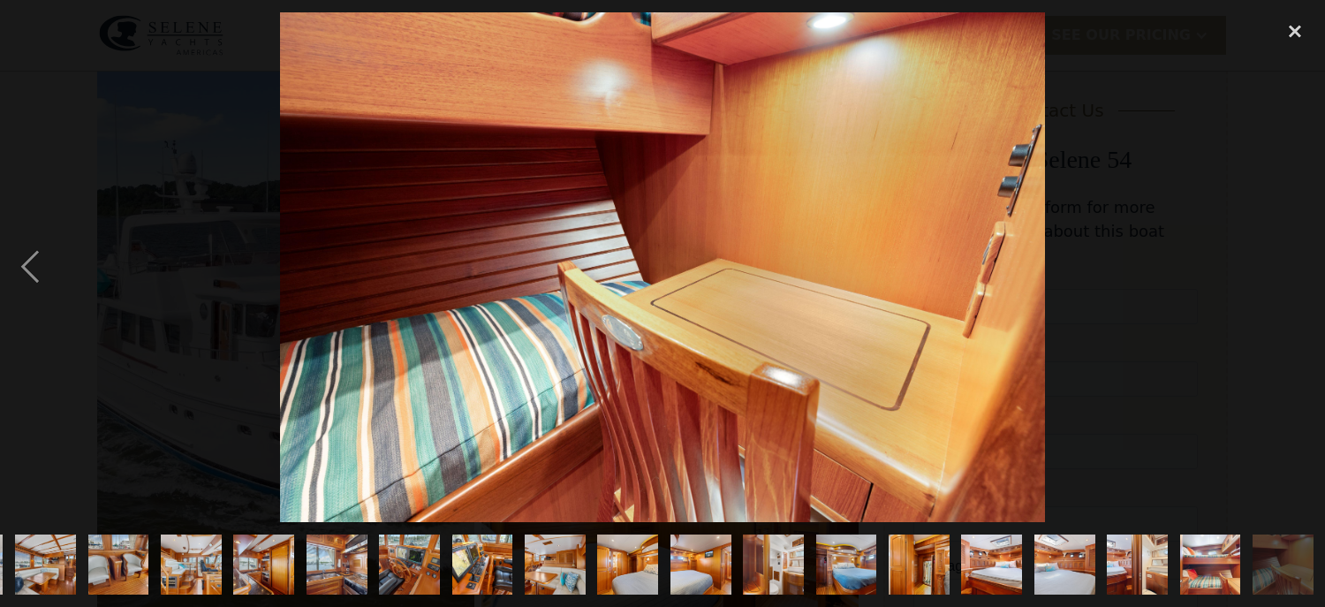
click at [1290, 256] on div "next image" at bounding box center [1295, 267] width 60 height 510
click at [1283, 556] on img "show item 29 of 29" at bounding box center [1283, 564] width 91 height 61
click at [1223, 549] on img "show item 28 of 29" at bounding box center [1210, 564] width 91 height 61
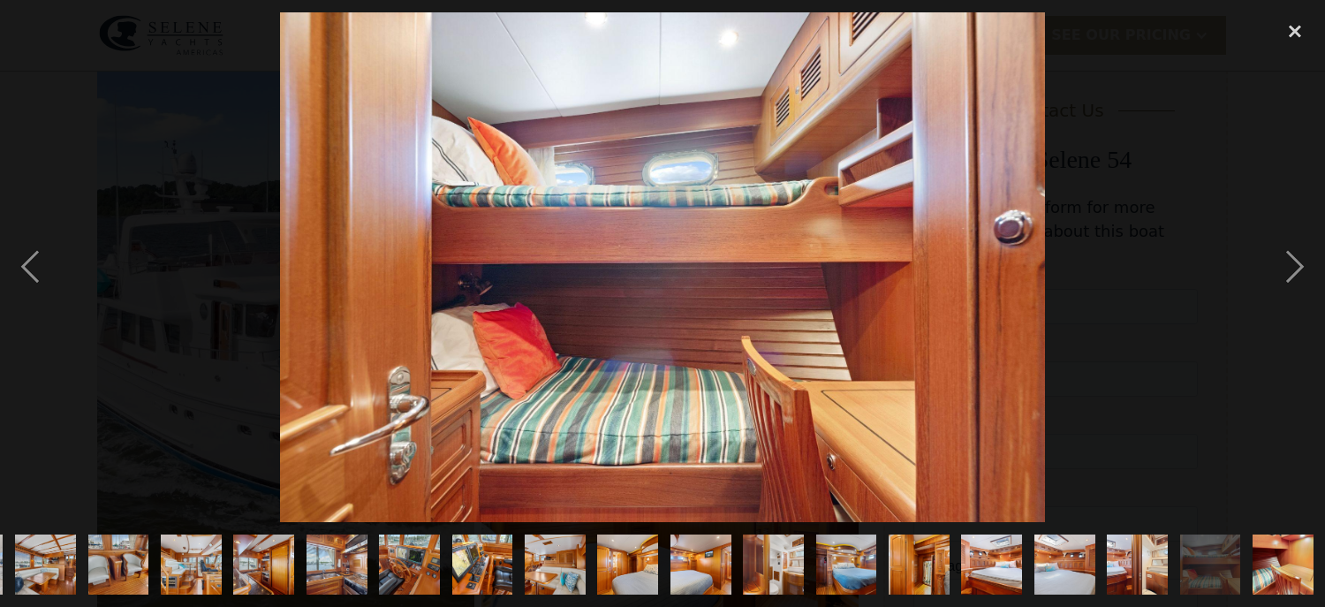
click at [1279, 549] on img "show item 29 of 29" at bounding box center [1283, 564] width 91 height 61
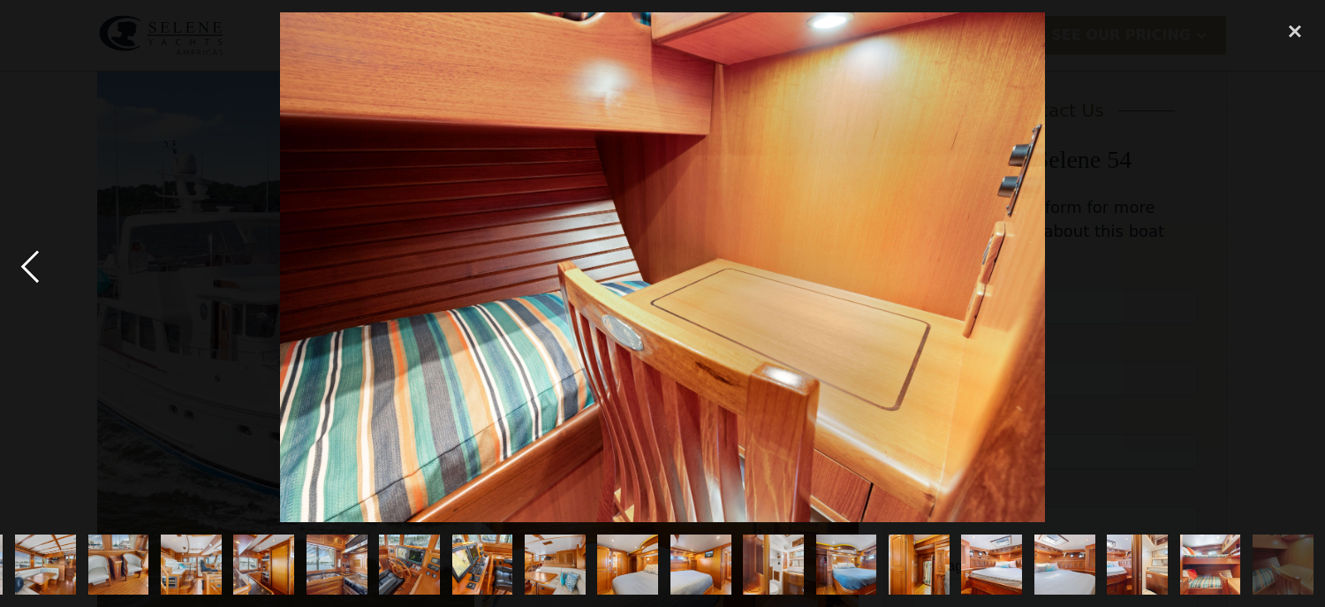
click at [25, 265] on div "previous image" at bounding box center [30, 267] width 60 height 510
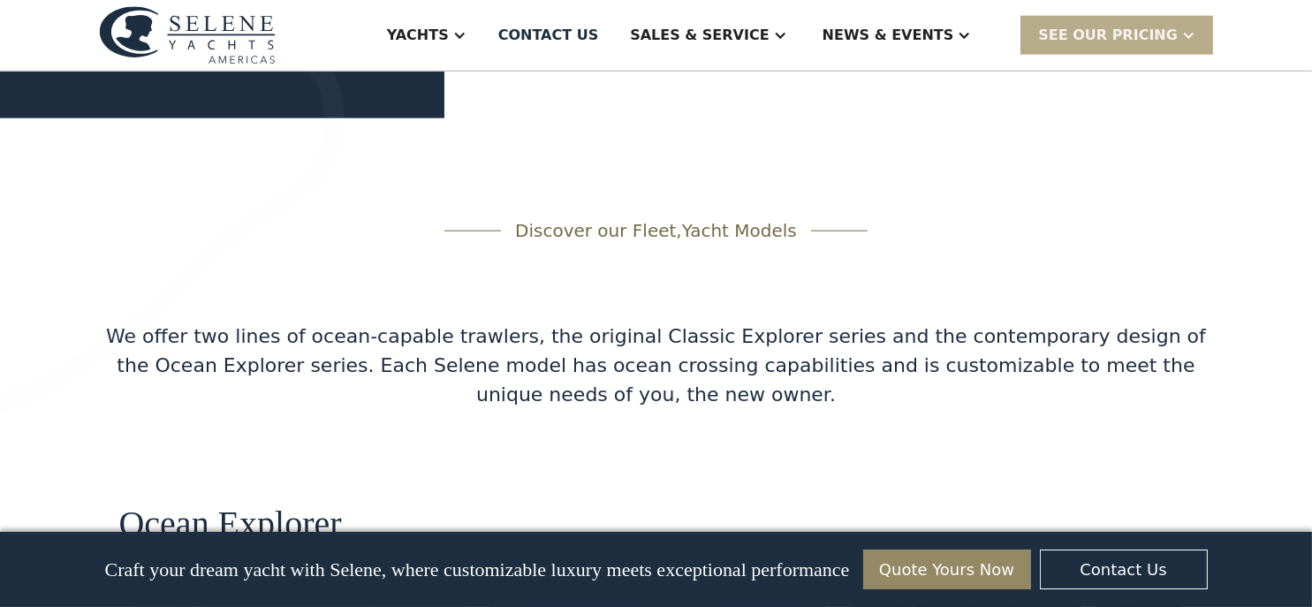
scroll to position [3092, 0]
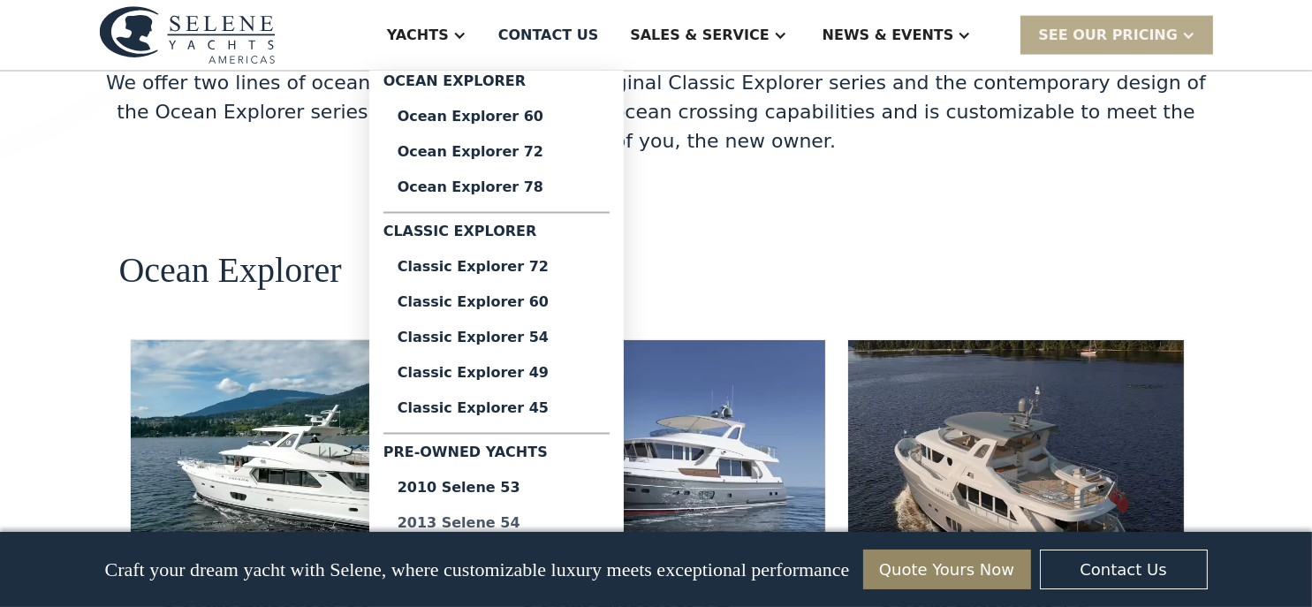
click at [553, 519] on div "2013 Selene 54" at bounding box center [496, 523] width 198 height 14
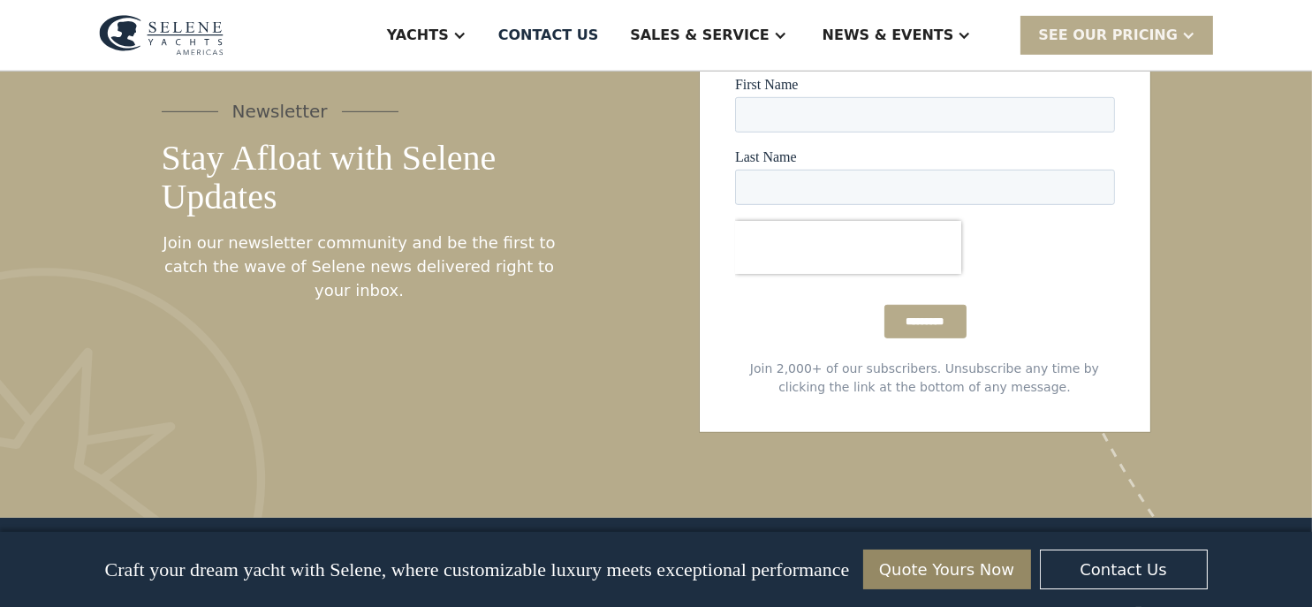
scroll to position [9980, 0]
